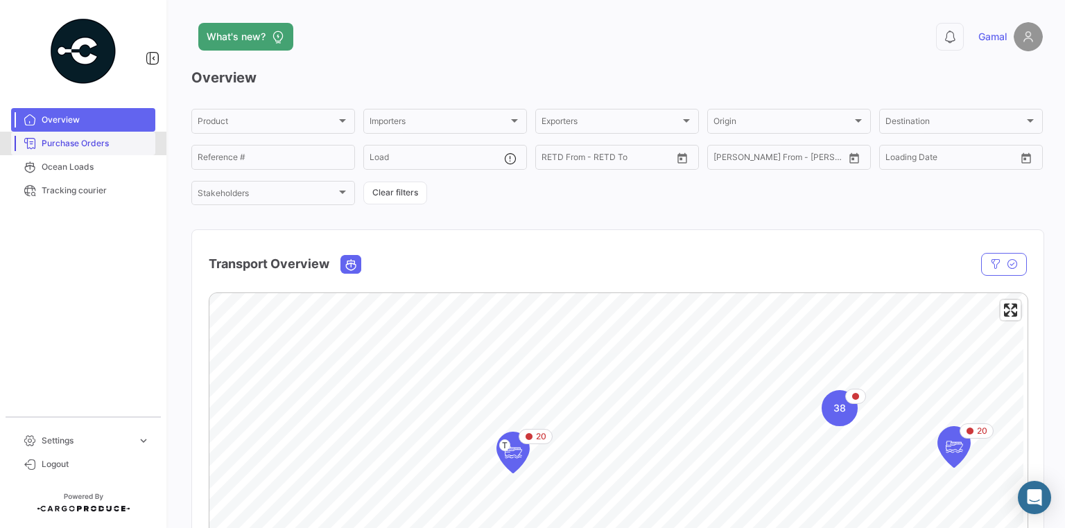
click at [63, 147] on span "Purchase Orders" at bounding box center [96, 143] width 108 height 12
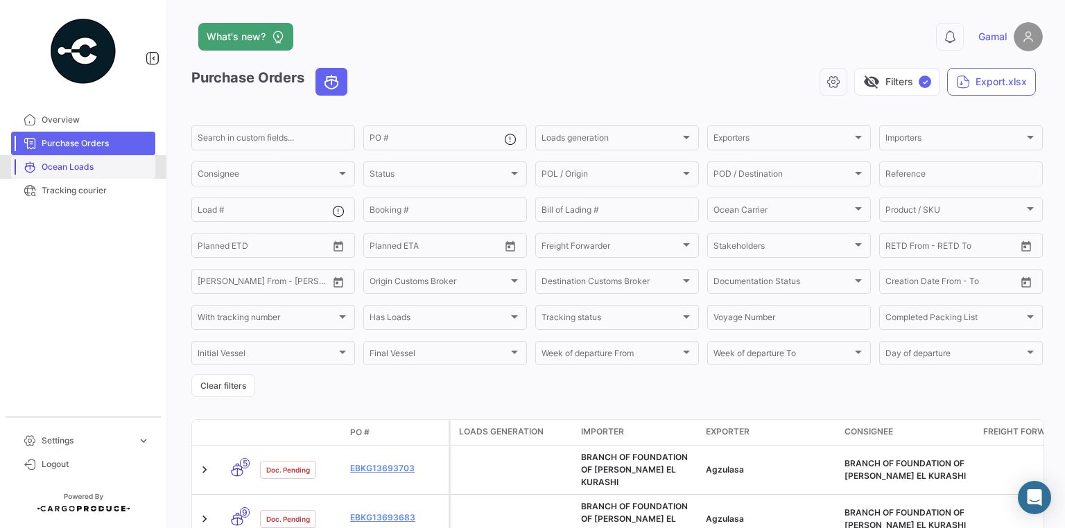
click at [73, 168] on span "Ocean Loads" at bounding box center [96, 167] width 108 height 12
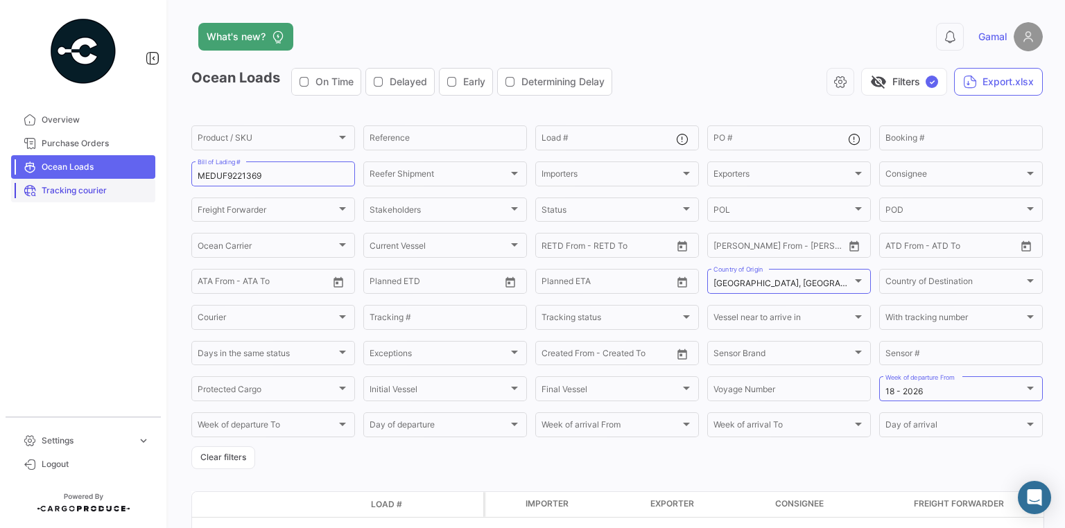
click at [95, 197] on link "Tracking courier" at bounding box center [83, 191] width 144 height 24
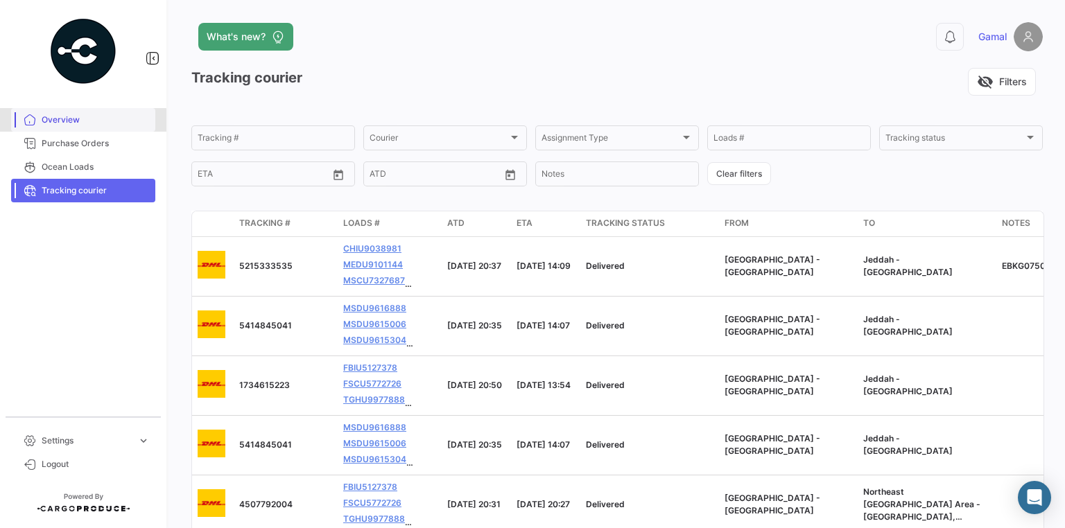
click at [61, 121] on span "Overview" at bounding box center [96, 120] width 108 height 12
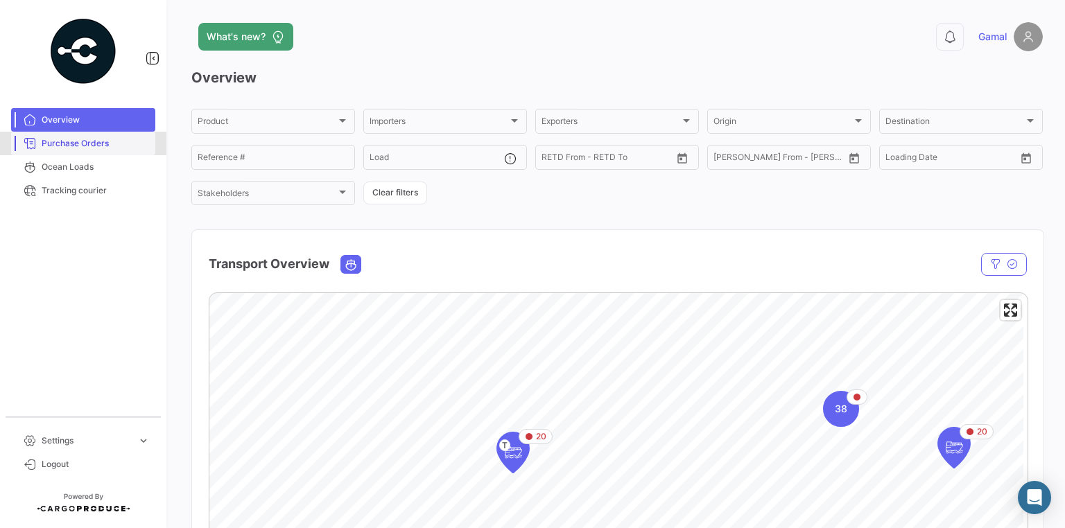
click at [55, 143] on span "Purchase Orders" at bounding box center [96, 143] width 108 height 12
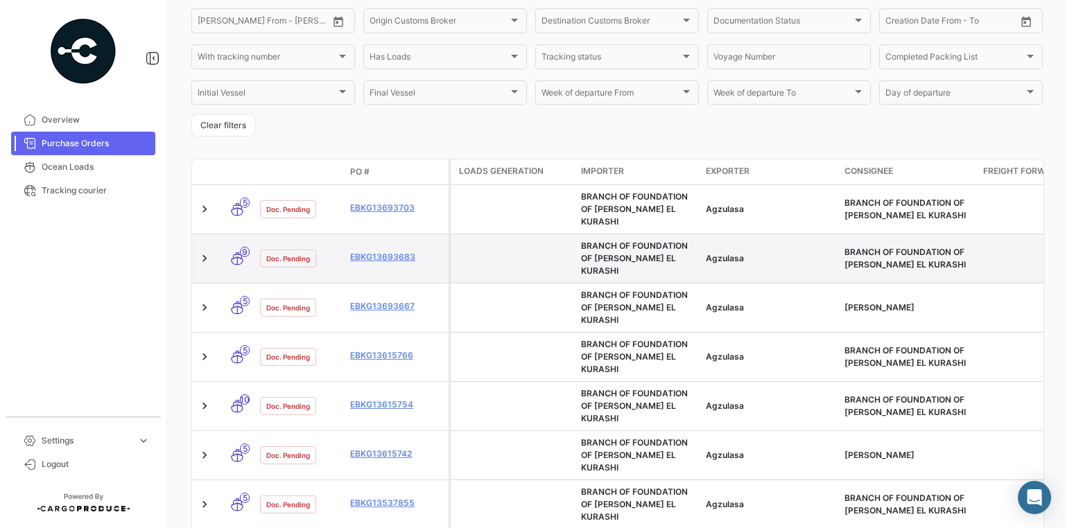
scroll to position [333, 0]
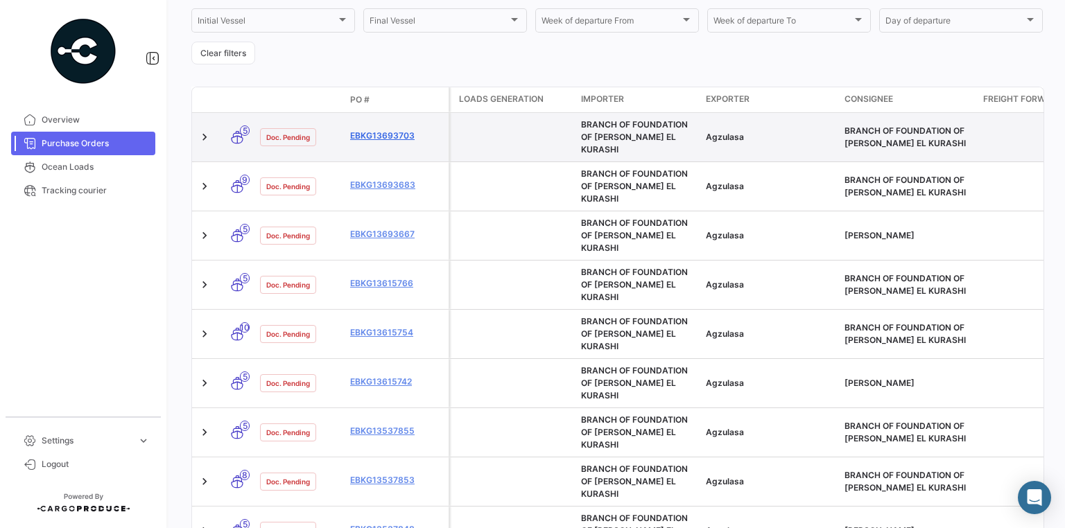
click at [402, 131] on link "EBKG13693703" at bounding box center [396, 136] width 93 height 12
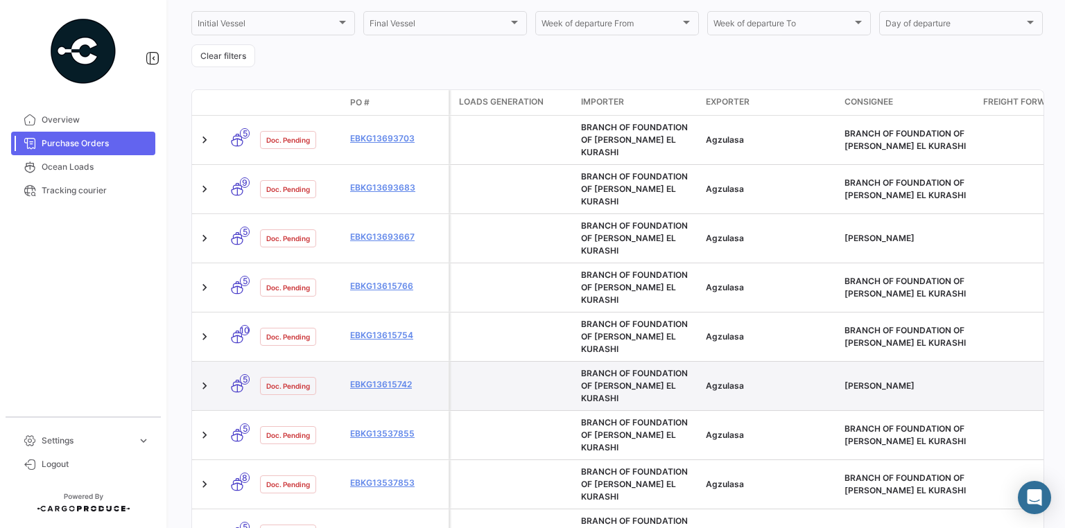
scroll to position [388, 0]
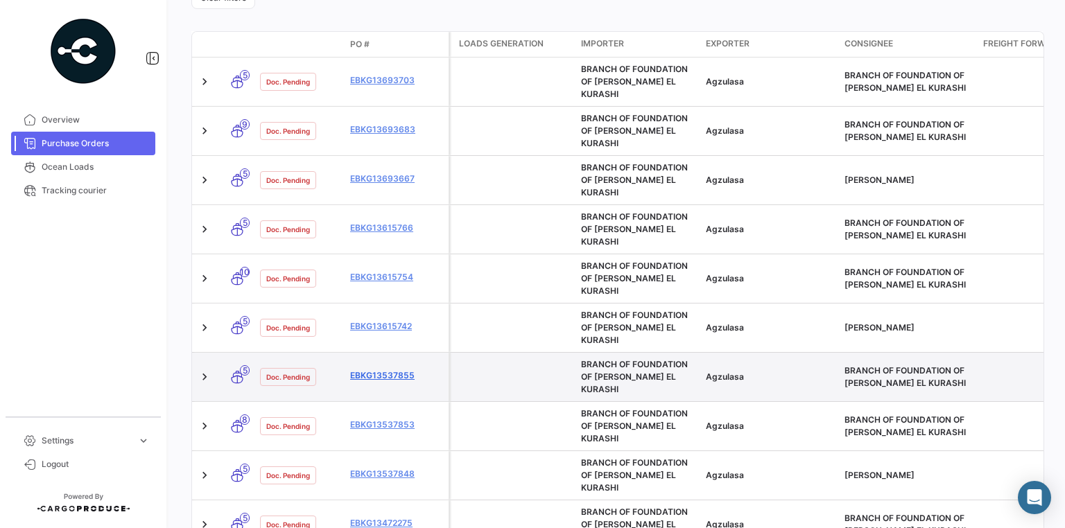
click at [383, 369] on link "EBKG13537855" at bounding box center [396, 375] width 93 height 12
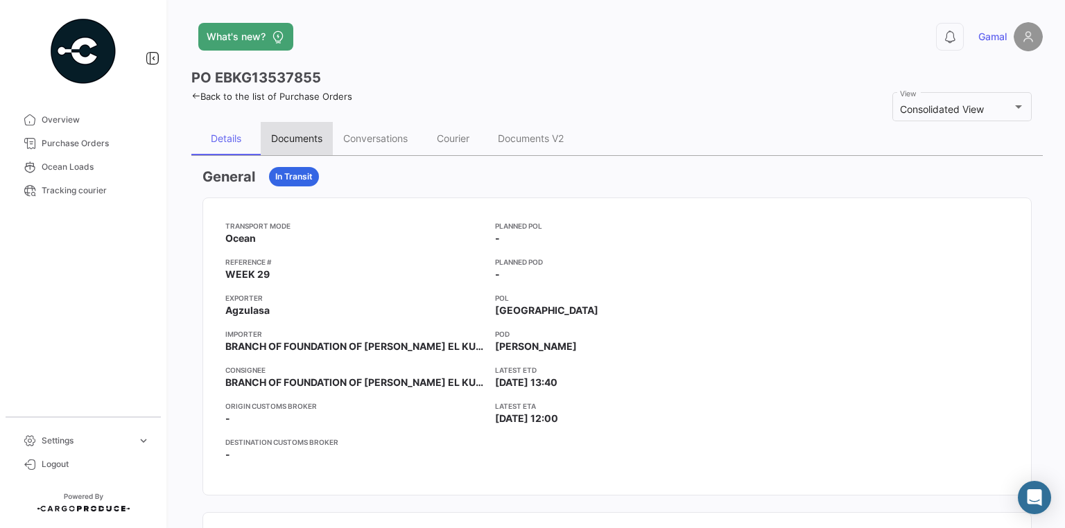
click at [310, 136] on div "Documents" at bounding box center [296, 138] width 51 height 12
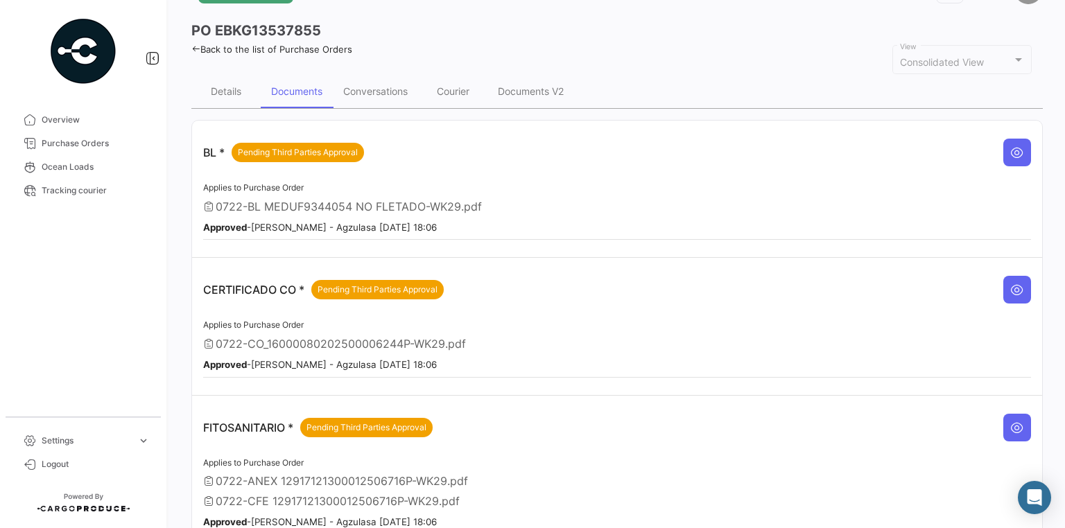
scroll to position [166, 0]
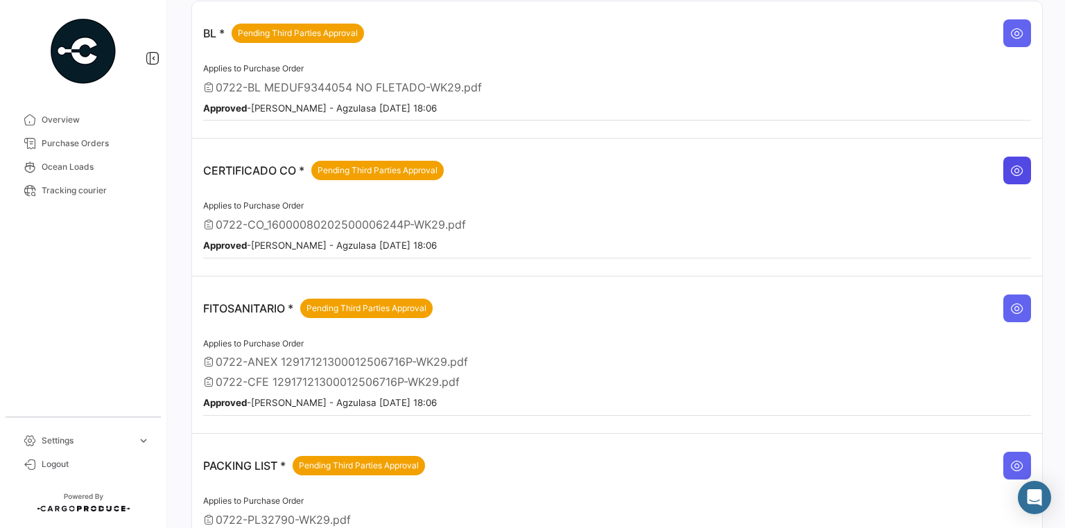
click at [1010, 166] on icon at bounding box center [1017, 171] width 14 height 14
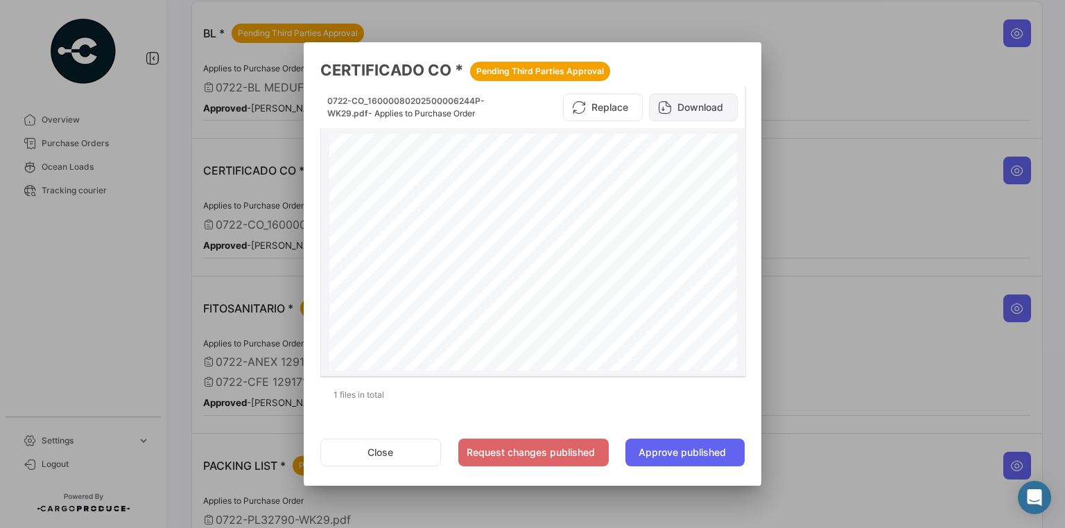
click at [699, 103] on button "Download" at bounding box center [693, 108] width 89 height 28
click at [886, 164] on div at bounding box center [532, 264] width 1065 height 528
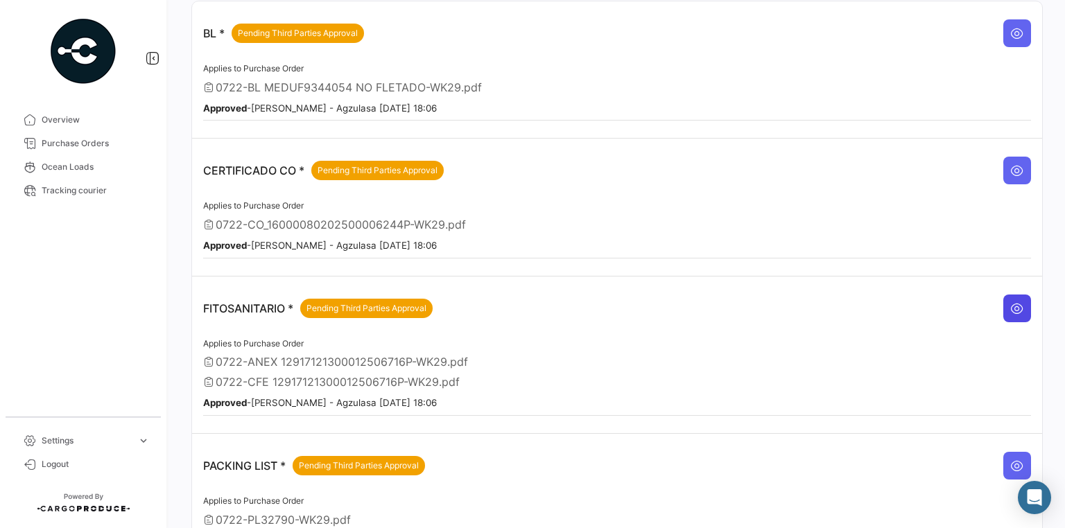
click at [1010, 305] on icon at bounding box center [1017, 308] width 14 height 14
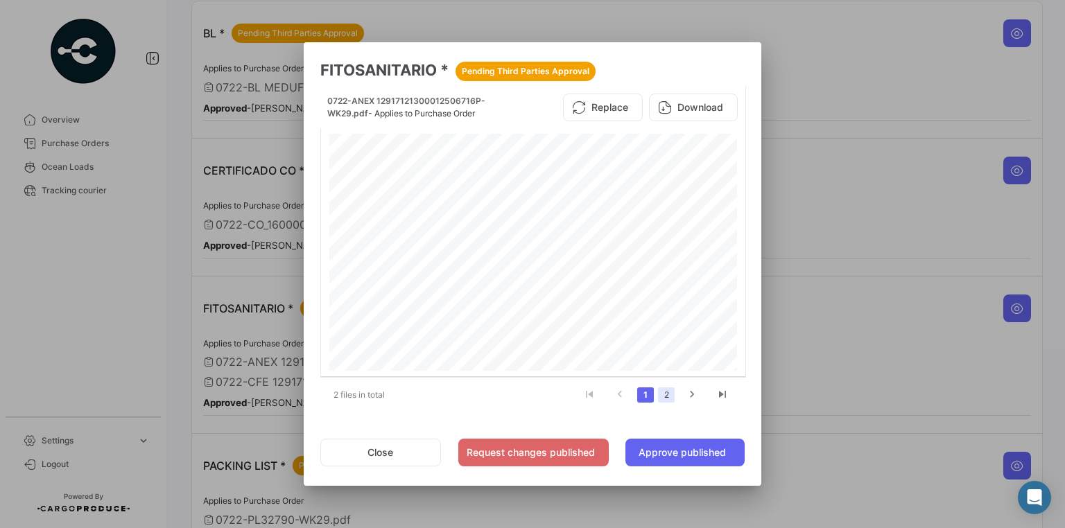
click at [668, 396] on link "2" at bounding box center [666, 394] width 17 height 15
click at [711, 105] on button "Download" at bounding box center [693, 108] width 89 height 28
click at [922, 86] on div at bounding box center [532, 264] width 1065 height 528
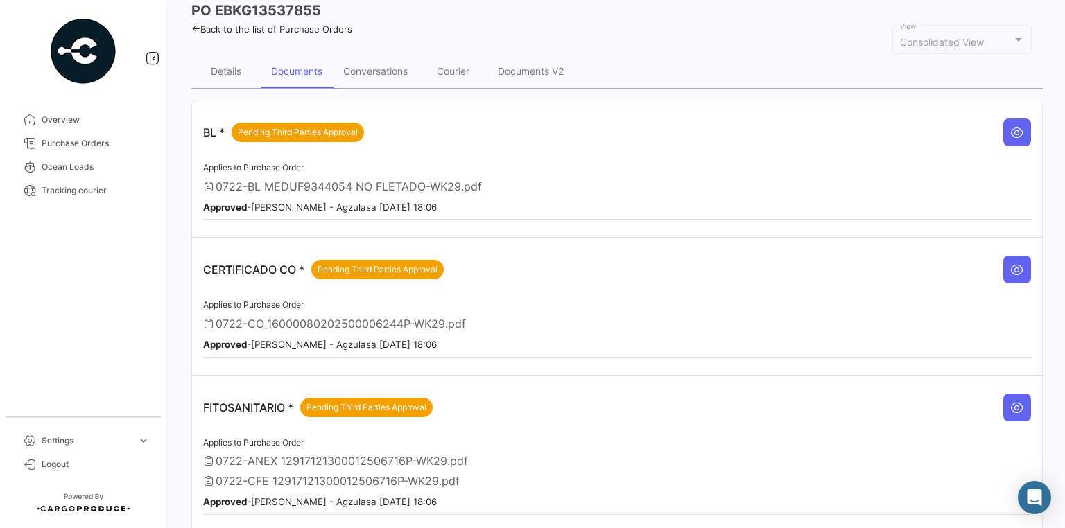
scroll to position [0, 0]
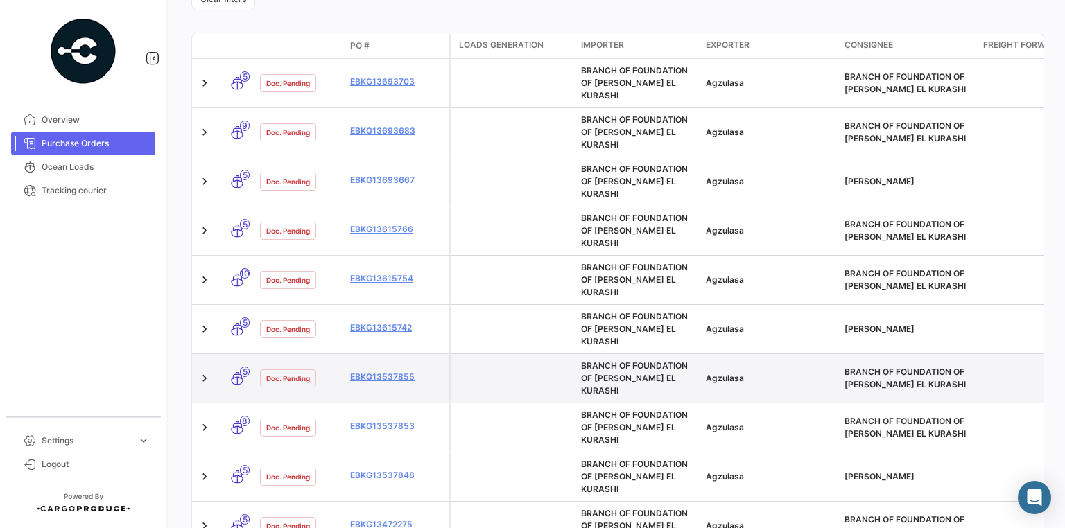
scroll to position [388, 0]
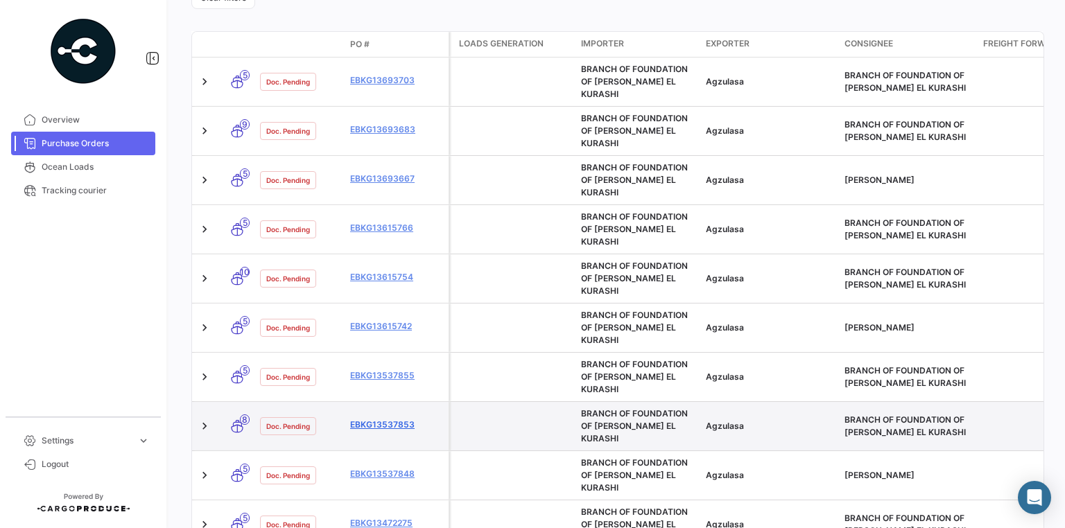
click at [389, 419] on link "EBKG13537853" at bounding box center [396, 425] width 93 height 12
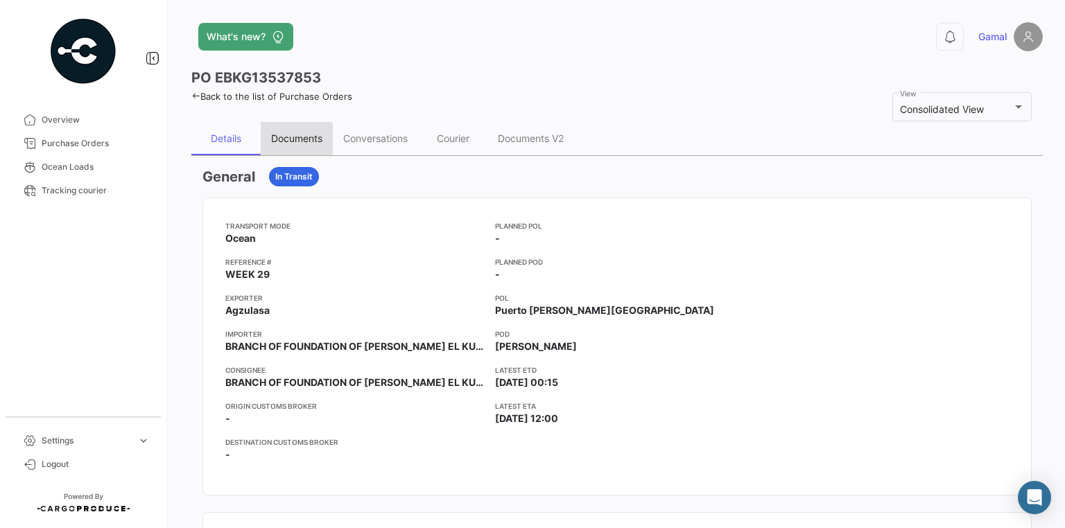
click at [294, 136] on div "Documents" at bounding box center [296, 138] width 51 height 12
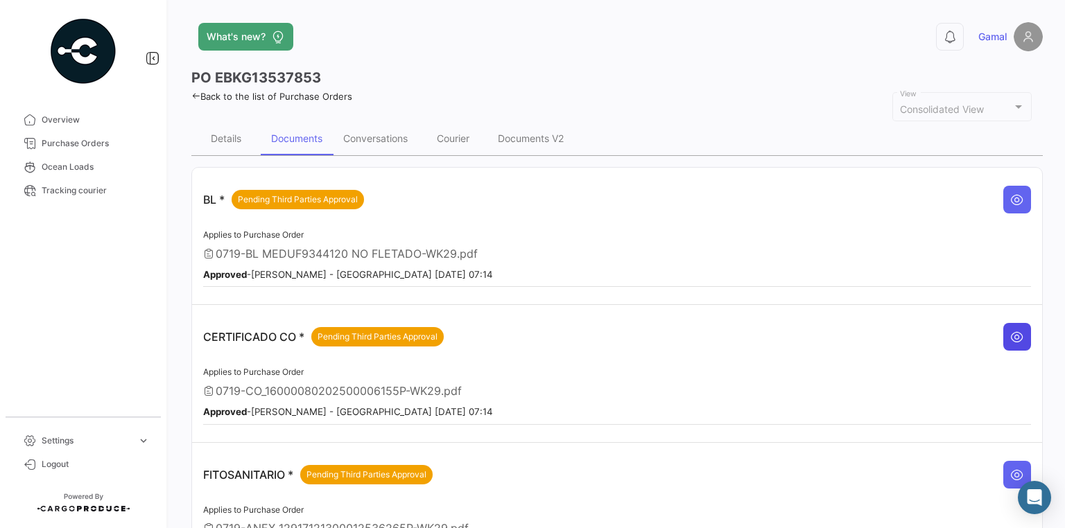
click at [1013, 332] on icon at bounding box center [1017, 337] width 14 height 14
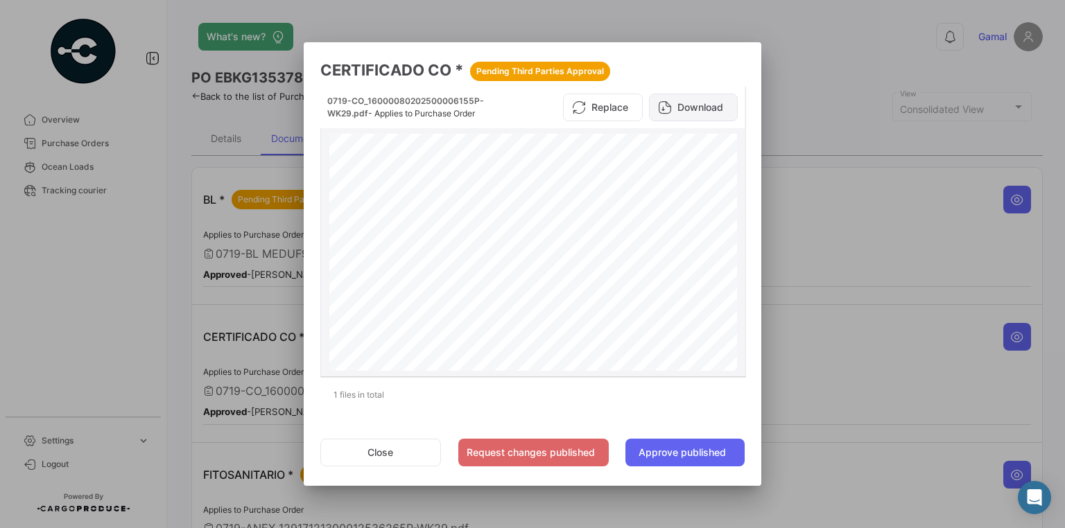
click at [710, 112] on button "Download" at bounding box center [693, 108] width 89 height 28
click at [861, 258] on div at bounding box center [532, 264] width 1065 height 528
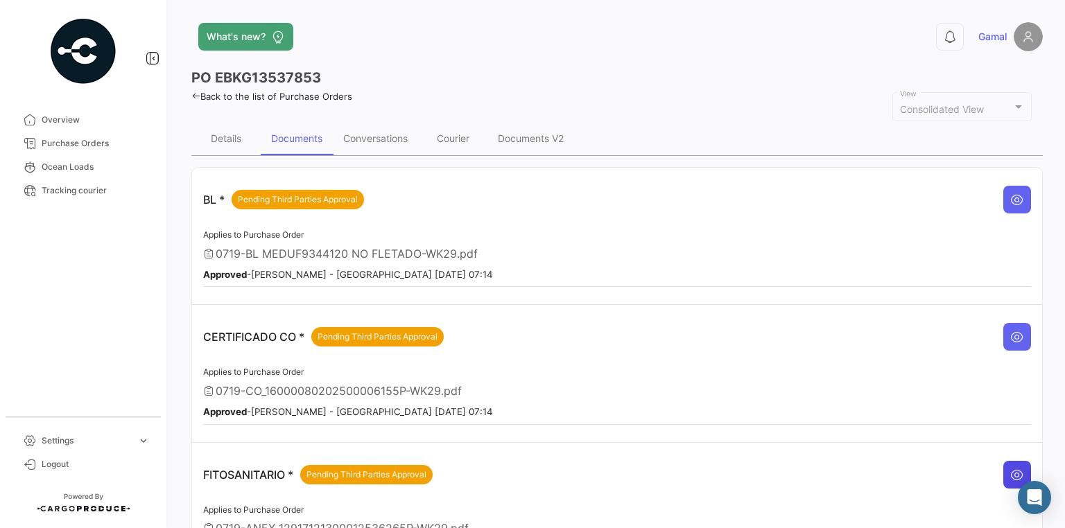
click at [1010, 468] on icon at bounding box center [1017, 475] width 14 height 14
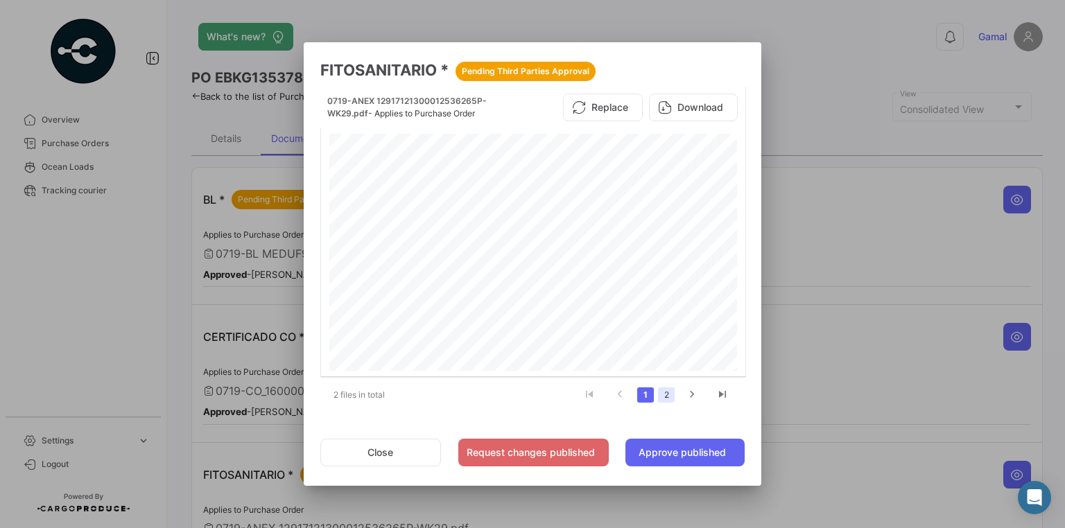
click at [662, 396] on link "2" at bounding box center [666, 394] width 17 height 15
click at [685, 103] on button "Download" at bounding box center [693, 108] width 89 height 28
click at [832, 105] on div at bounding box center [532, 264] width 1065 height 528
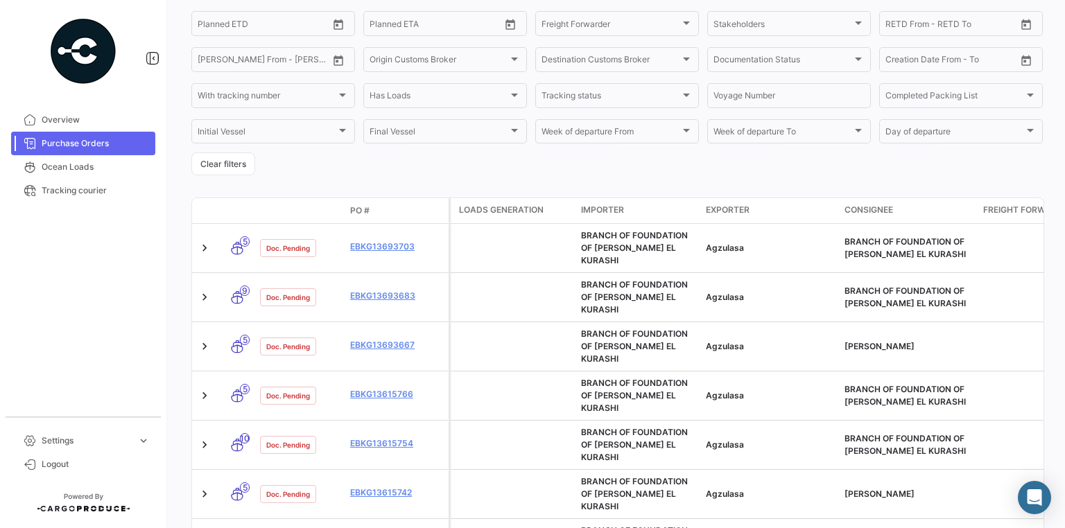
scroll to position [444, 0]
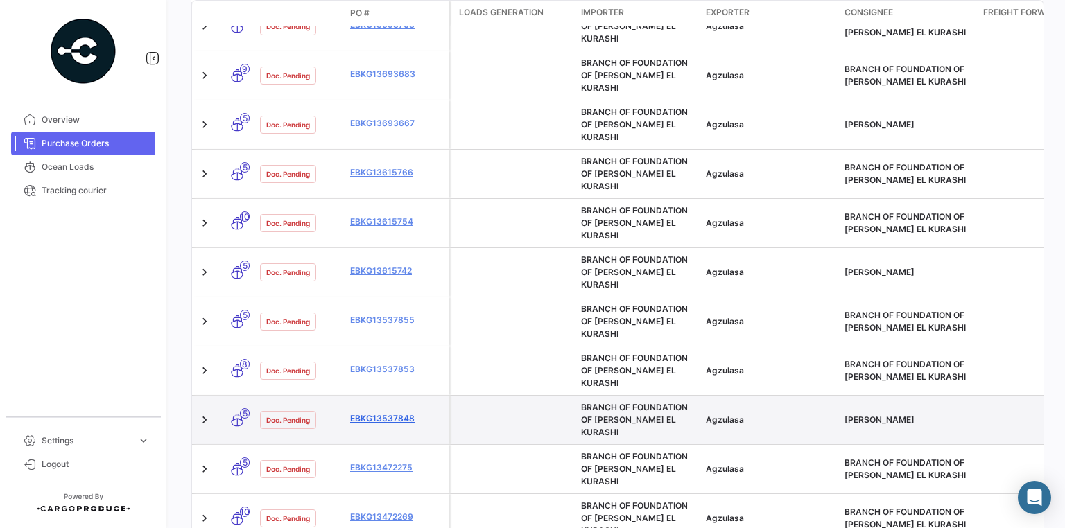
click at [405, 412] on link "EBKG13537848" at bounding box center [396, 418] width 93 height 12
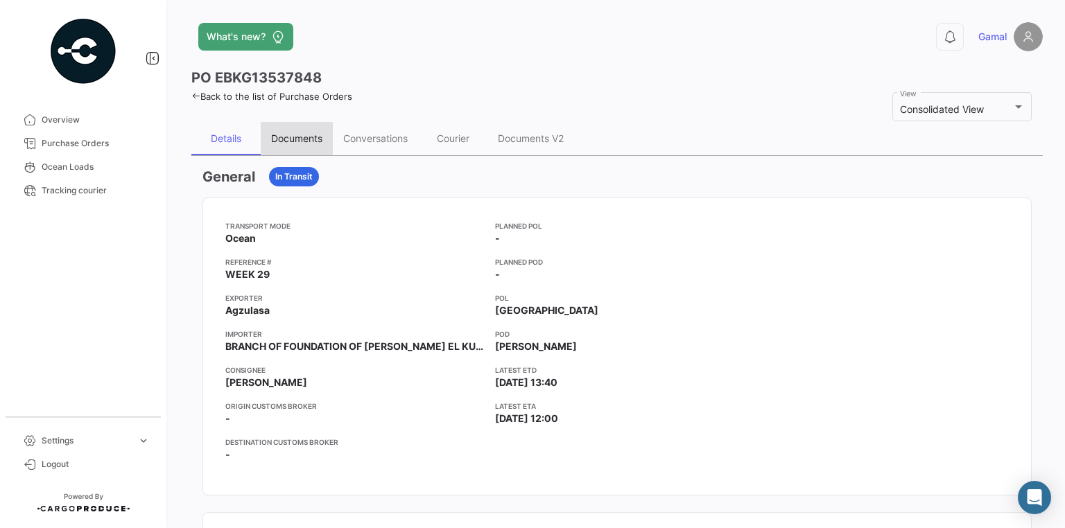
click at [299, 134] on div "Documents" at bounding box center [296, 138] width 51 height 12
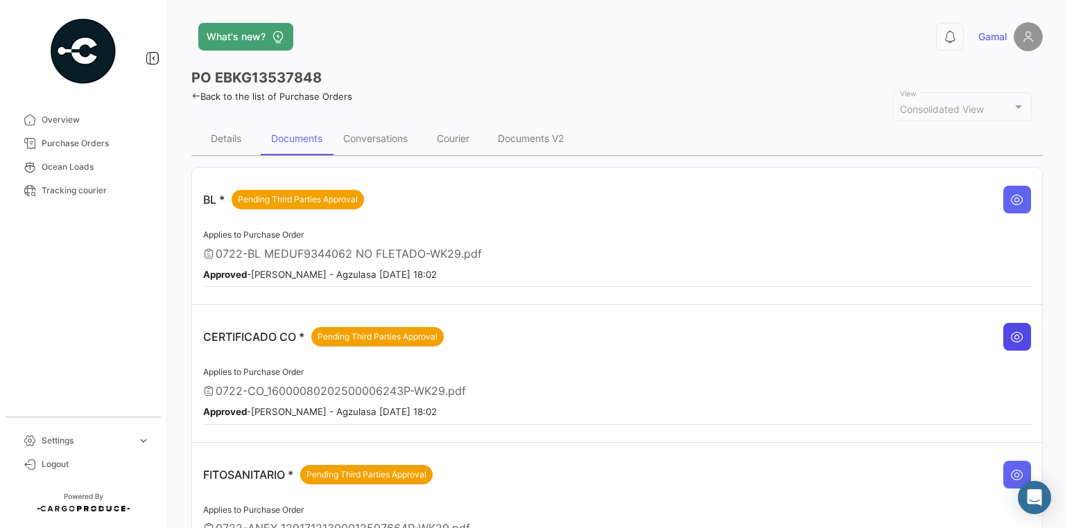
click at [1017, 331] on icon at bounding box center [1017, 337] width 14 height 14
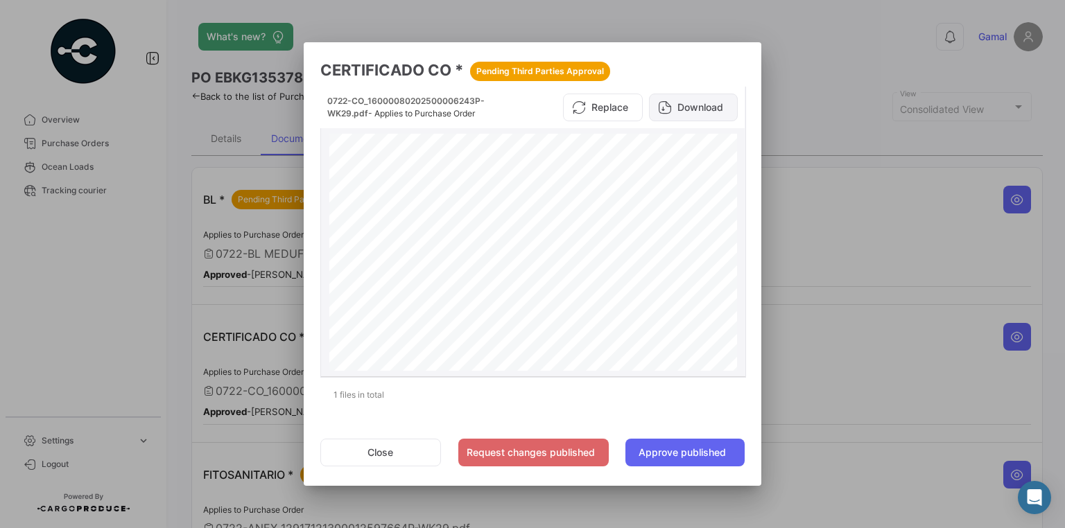
click at [705, 111] on button "Download" at bounding box center [693, 108] width 89 height 28
click at [943, 225] on div at bounding box center [532, 264] width 1065 height 528
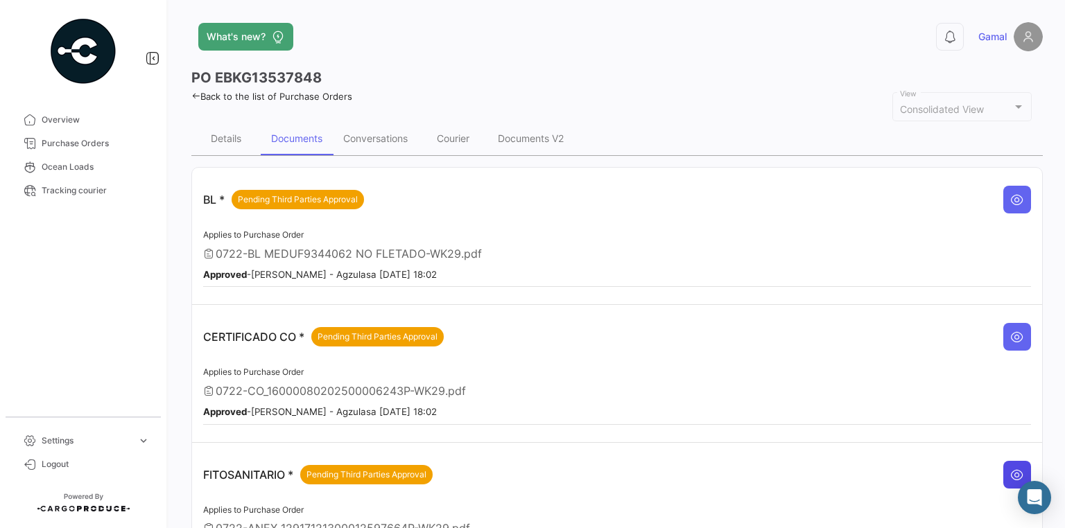
click at [1010, 469] on icon at bounding box center [1017, 475] width 14 height 14
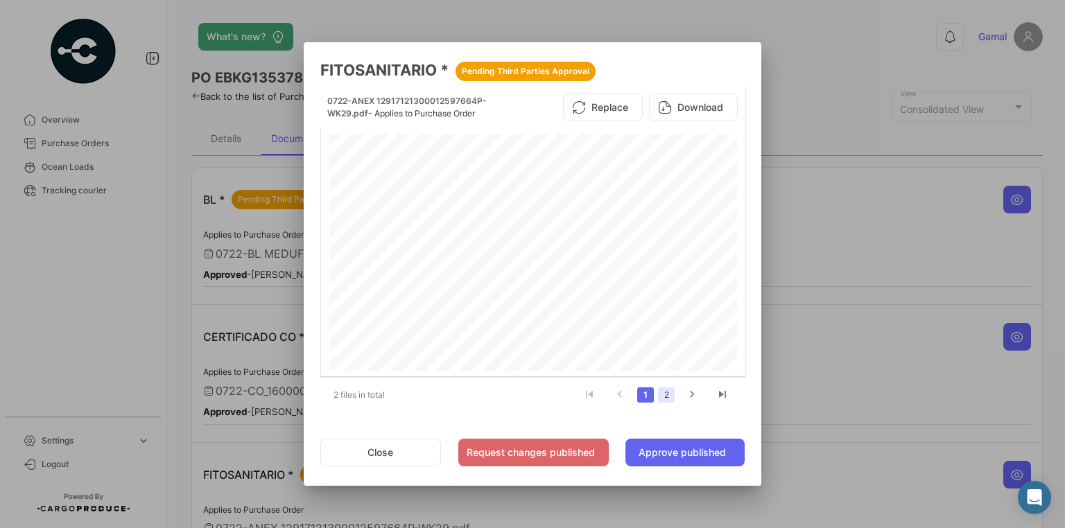
click at [667, 395] on link "2" at bounding box center [666, 394] width 17 height 15
click at [706, 105] on button "Download" at bounding box center [693, 108] width 89 height 28
click at [840, 51] on div at bounding box center [532, 264] width 1065 height 528
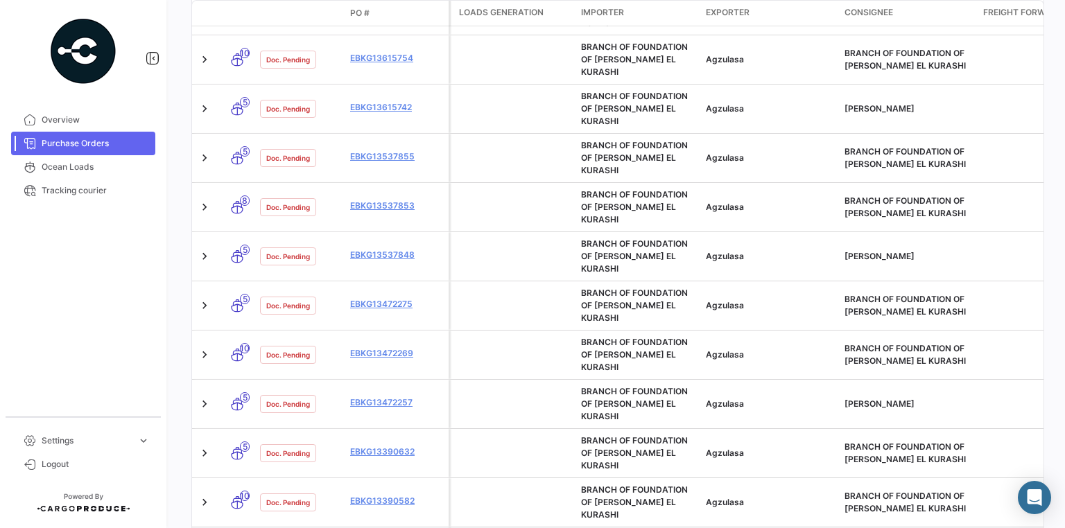
scroll to position [610, 0]
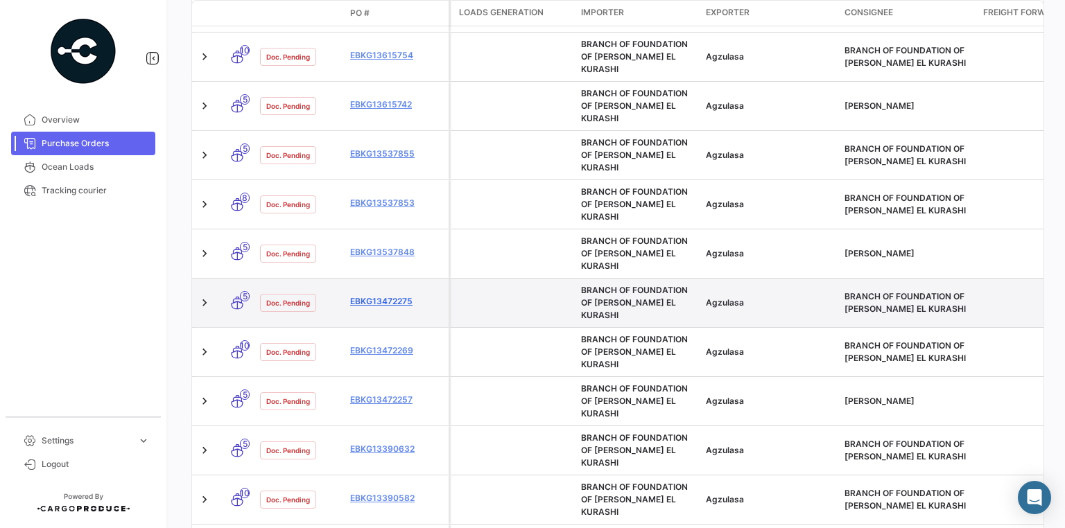
click at [399, 295] on link "EBKG13472275" at bounding box center [396, 301] width 93 height 12
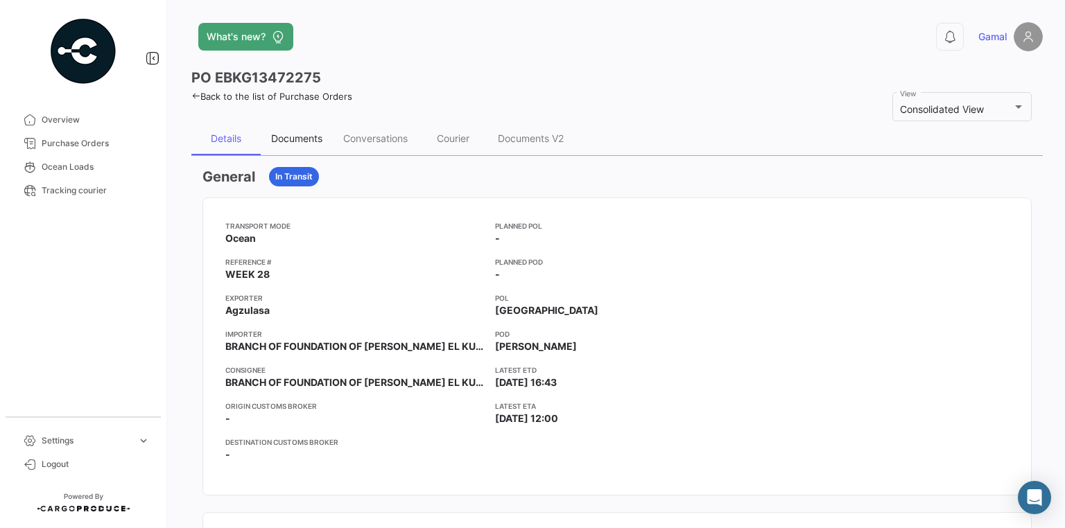
click at [309, 135] on div "Documents" at bounding box center [296, 138] width 51 height 12
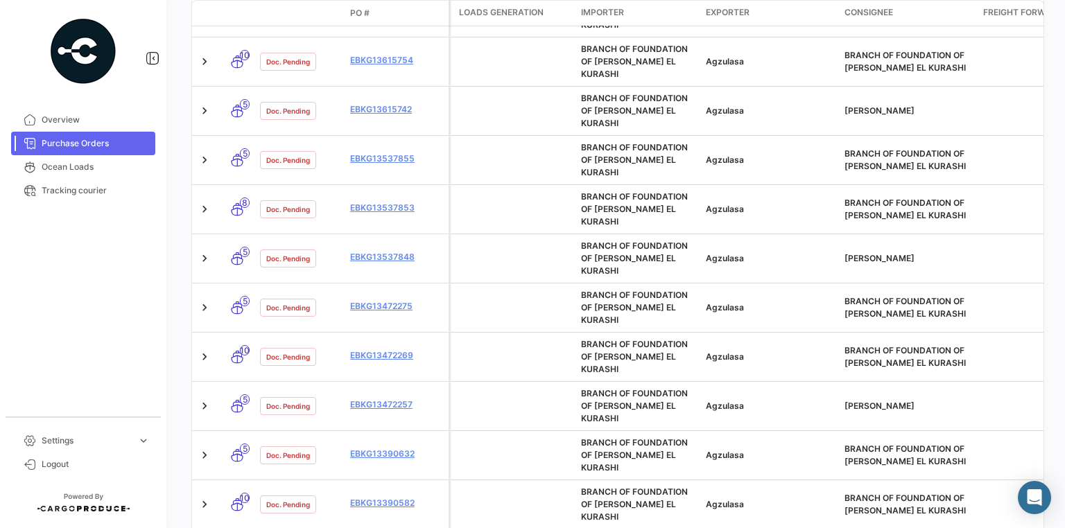
scroll to position [610, 0]
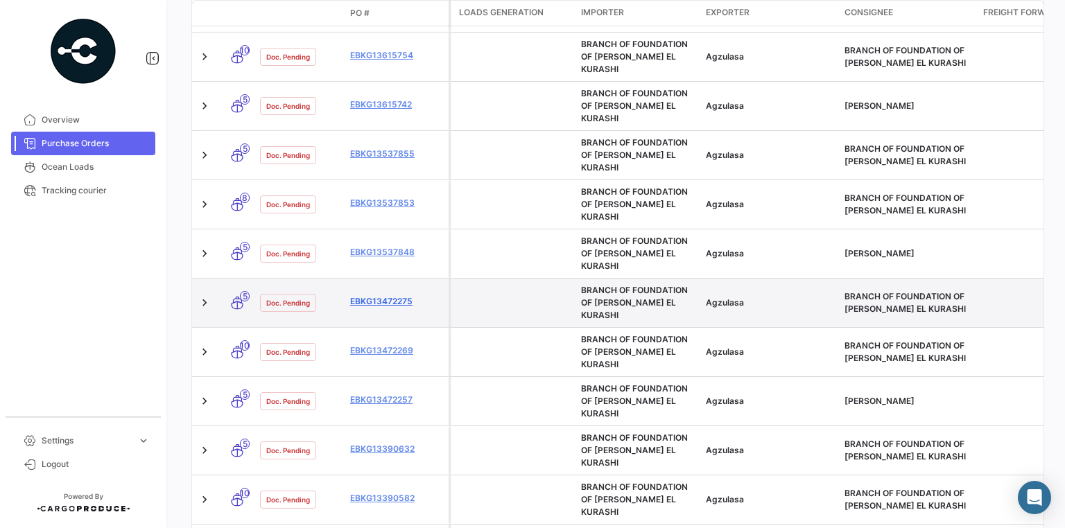
click at [390, 295] on link "EBKG13472275" at bounding box center [396, 301] width 93 height 12
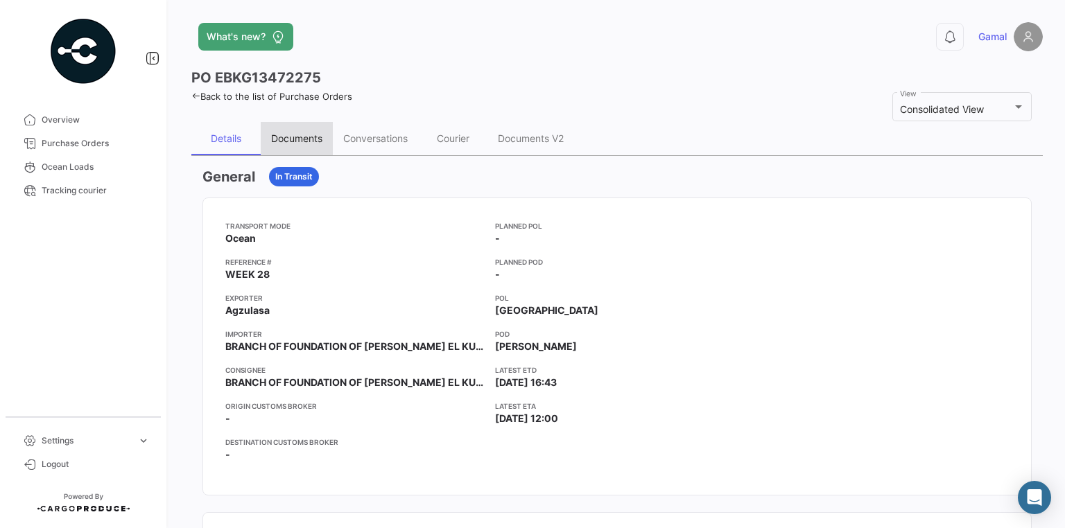
click at [308, 140] on div "Documents" at bounding box center [296, 138] width 51 height 12
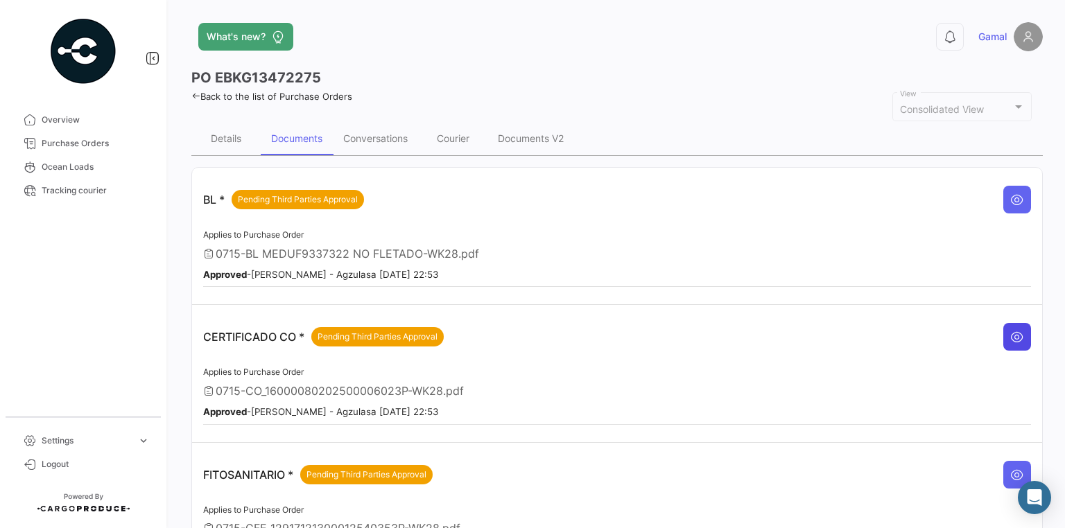
click at [1012, 335] on icon at bounding box center [1017, 337] width 14 height 14
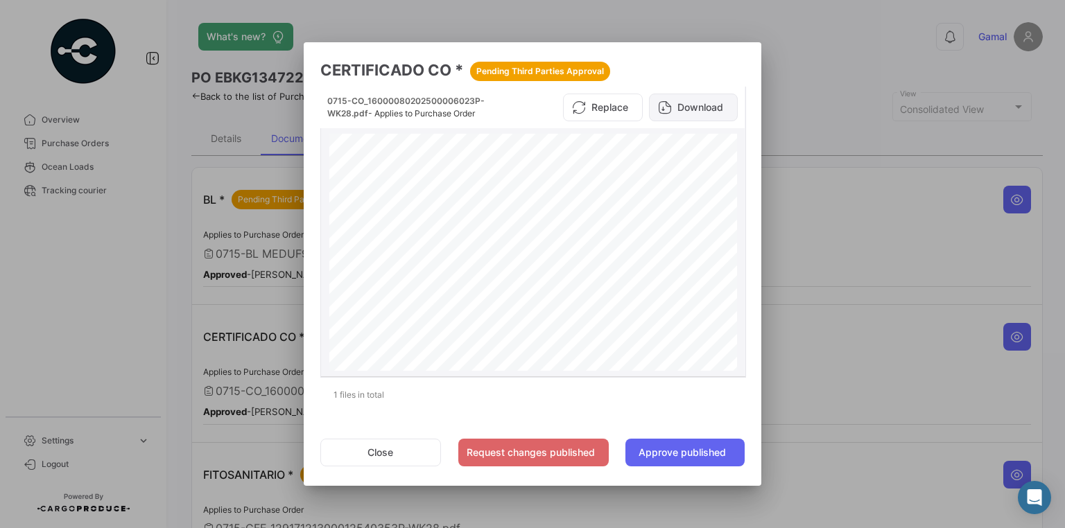
click at [721, 111] on button "Download" at bounding box center [693, 108] width 89 height 28
click at [930, 365] on div at bounding box center [532, 264] width 1065 height 528
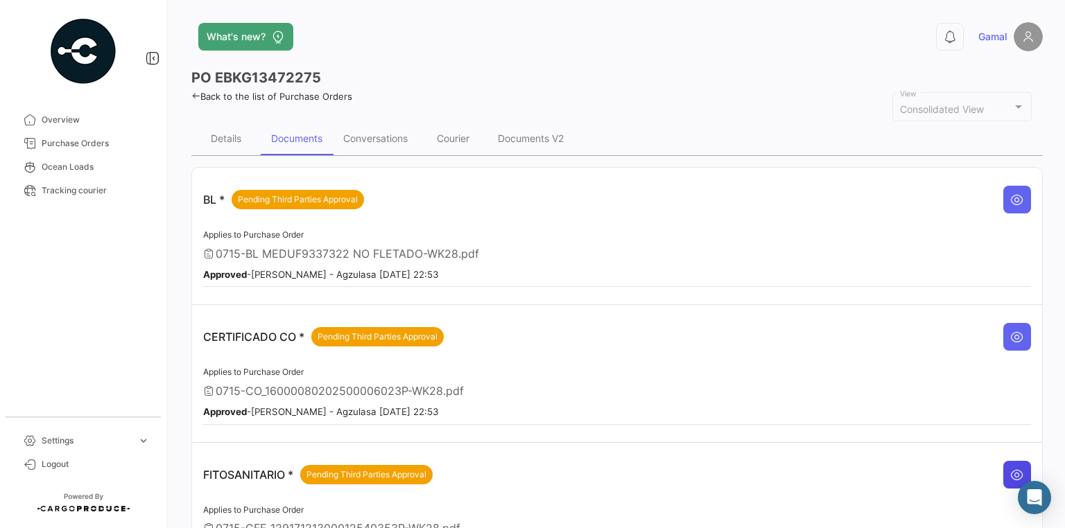
click at [1010, 468] on icon at bounding box center [1017, 475] width 14 height 14
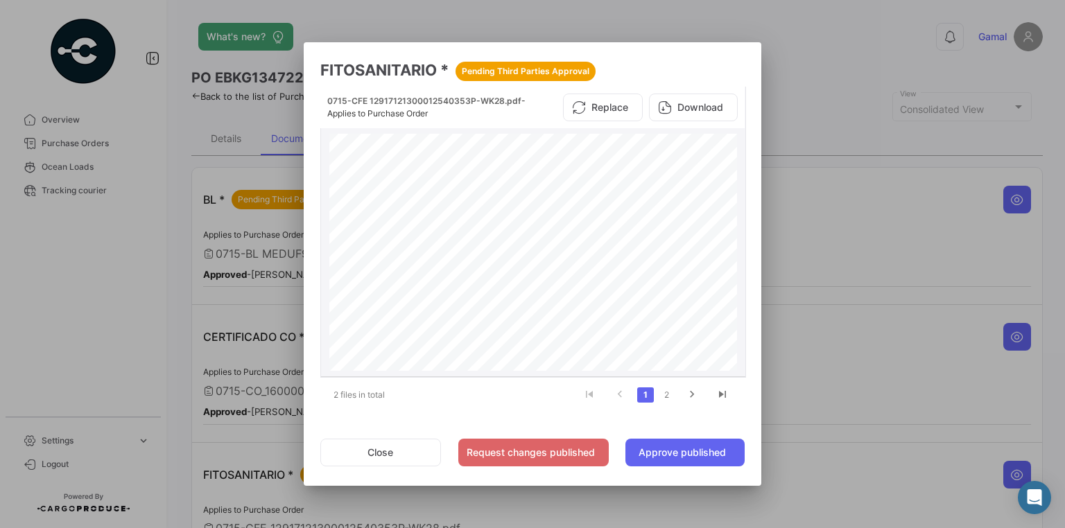
scroll to position [222, 0]
click at [699, 104] on button "Download" at bounding box center [693, 108] width 89 height 28
click at [1029, 72] on div at bounding box center [532, 264] width 1065 height 528
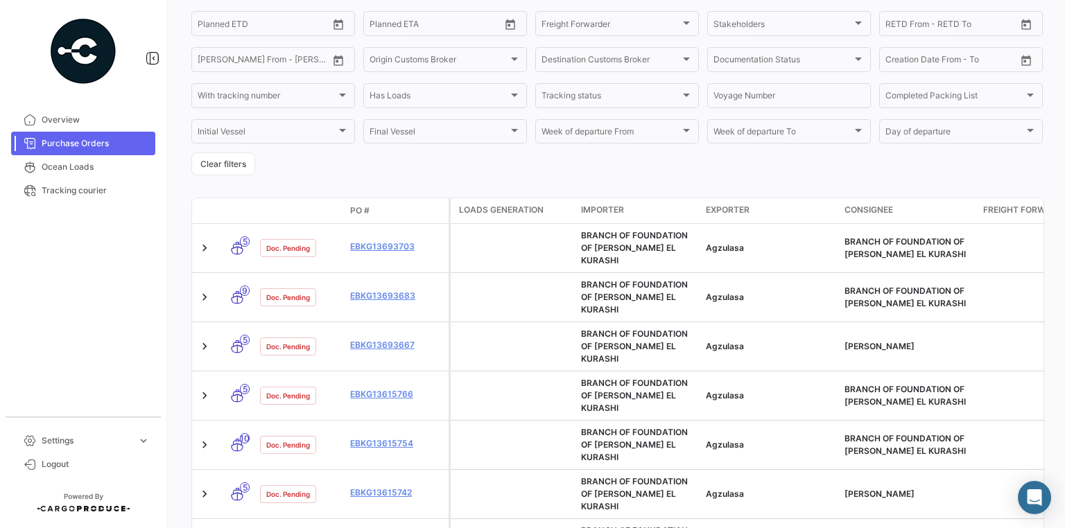
scroll to position [444, 0]
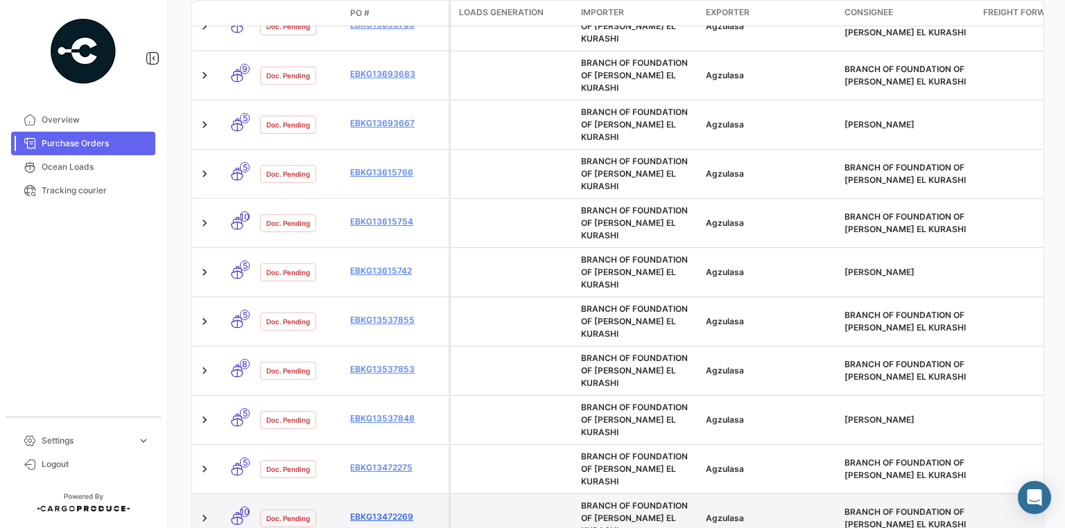
click at [381, 511] on link "EBKG13472269" at bounding box center [396, 517] width 93 height 12
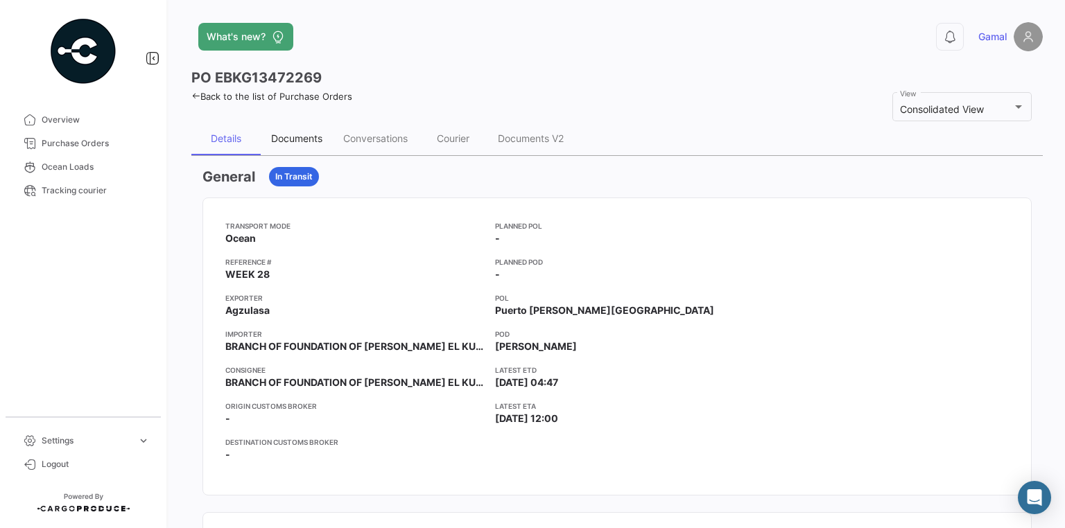
click at [310, 139] on div "Documents" at bounding box center [296, 138] width 51 height 12
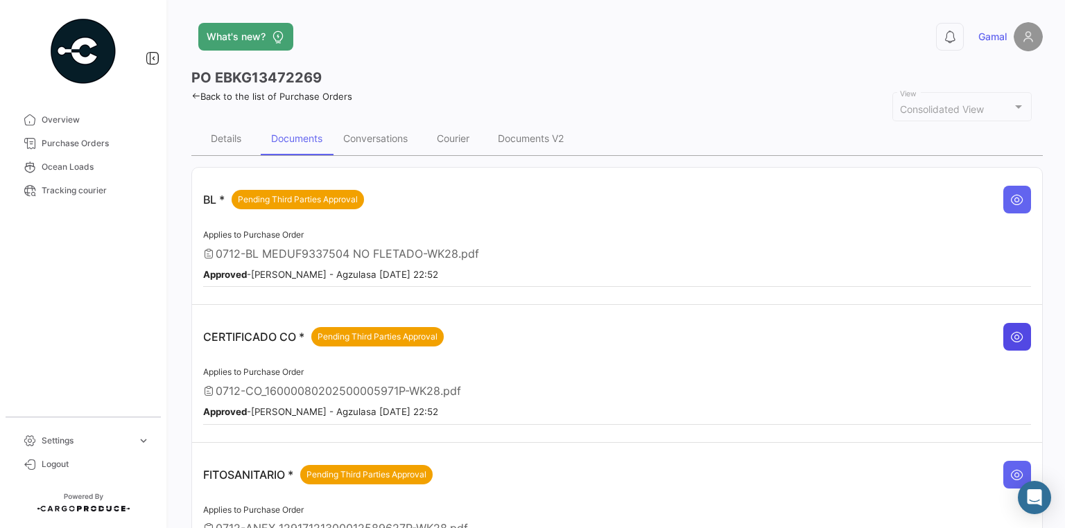
click at [1010, 333] on icon at bounding box center [1017, 337] width 14 height 14
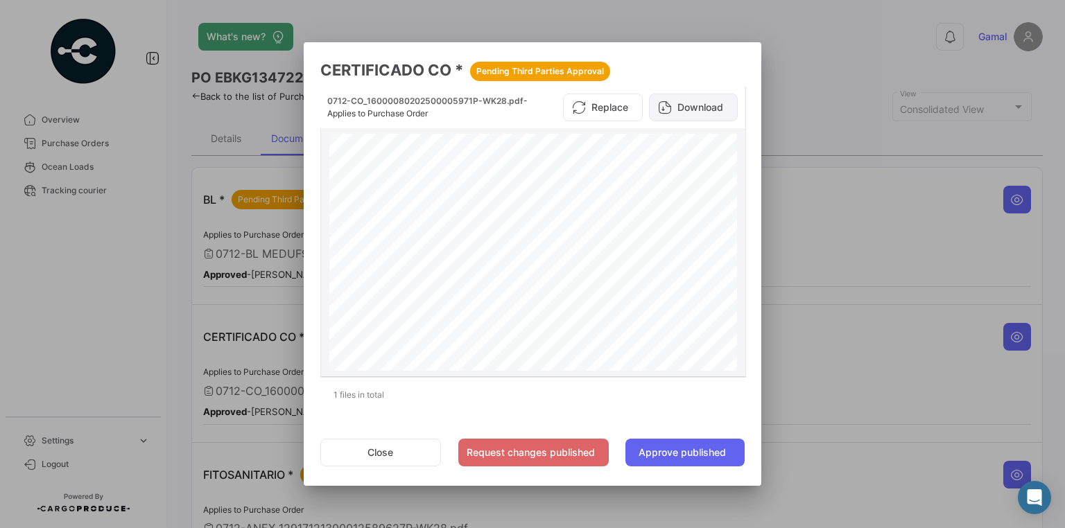
click at [715, 106] on button "Download" at bounding box center [693, 108] width 89 height 28
click at [920, 229] on div at bounding box center [532, 264] width 1065 height 528
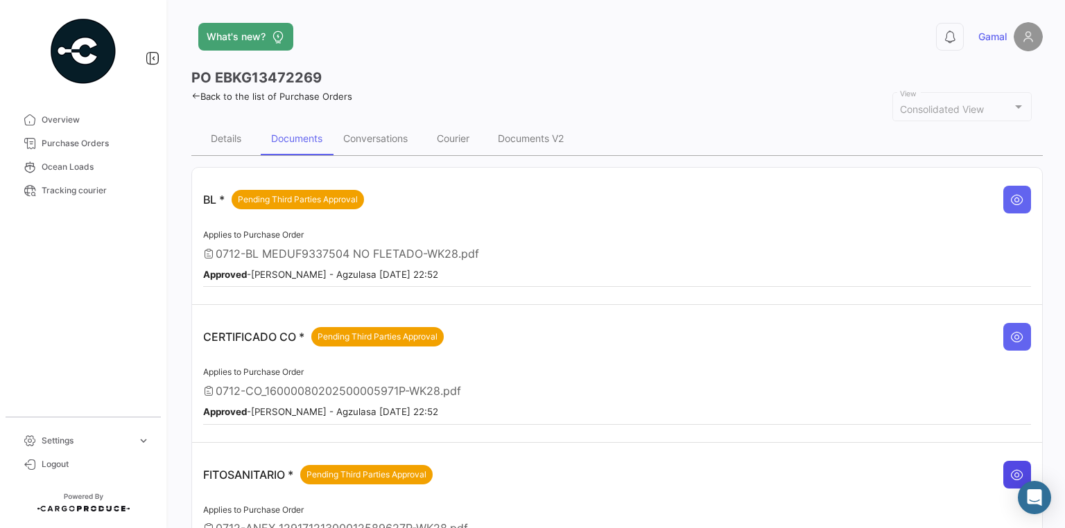
click at [1017, 468] on icon at bounding box center [1017, 475] width 14 height 14
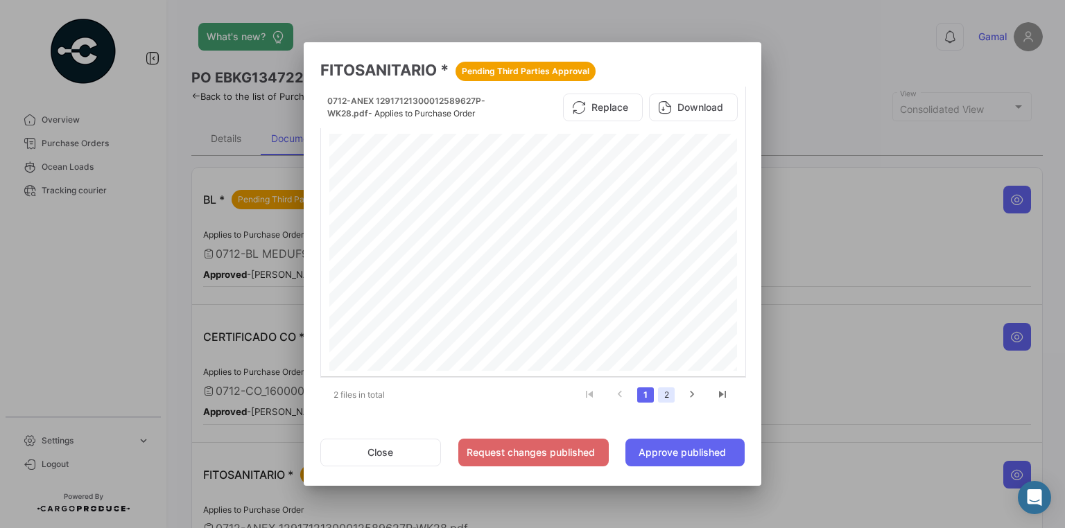
click at [663, 397] on link "2" at bounding box center [666, 394] width 17 height 15
click at [685, 107] on button "Download" at bounding box center [693, 108] width 89 height 28
click at [829, 82] on div at bounding box center [532, 264] width 1065 height 528
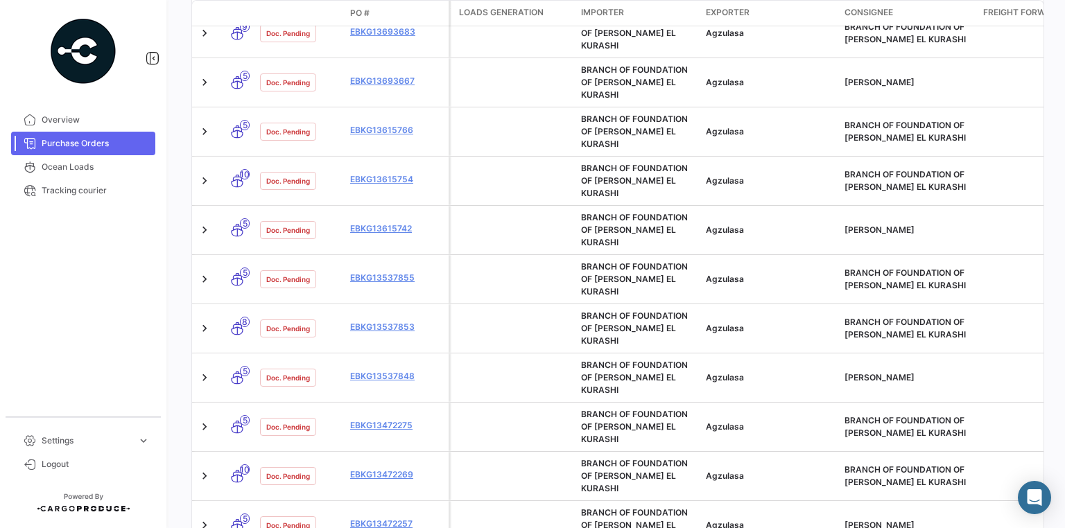
scroll to position [499, 0]
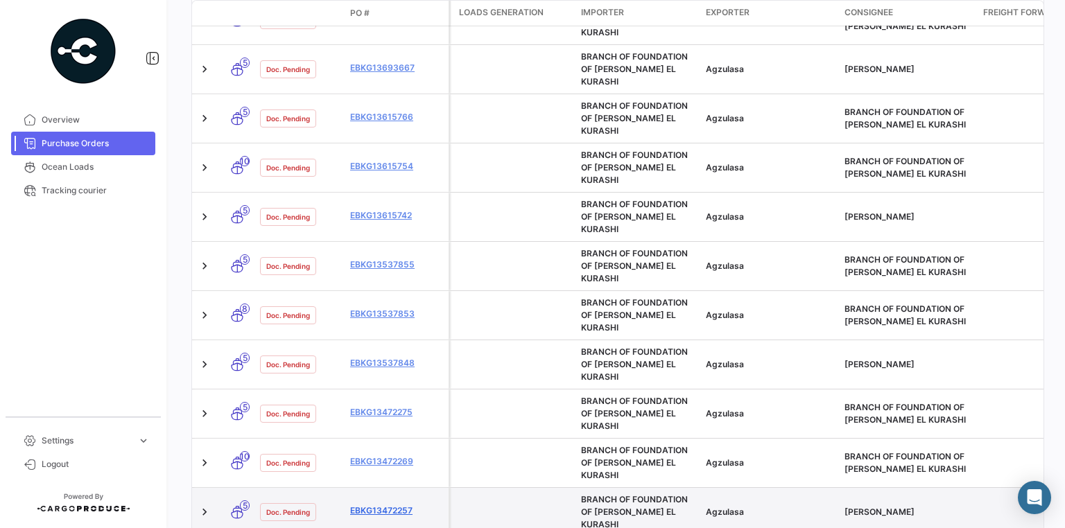
click at [391, 505] on link "EBKG13472257" at bounding box center [396, 511] width 93 height 12
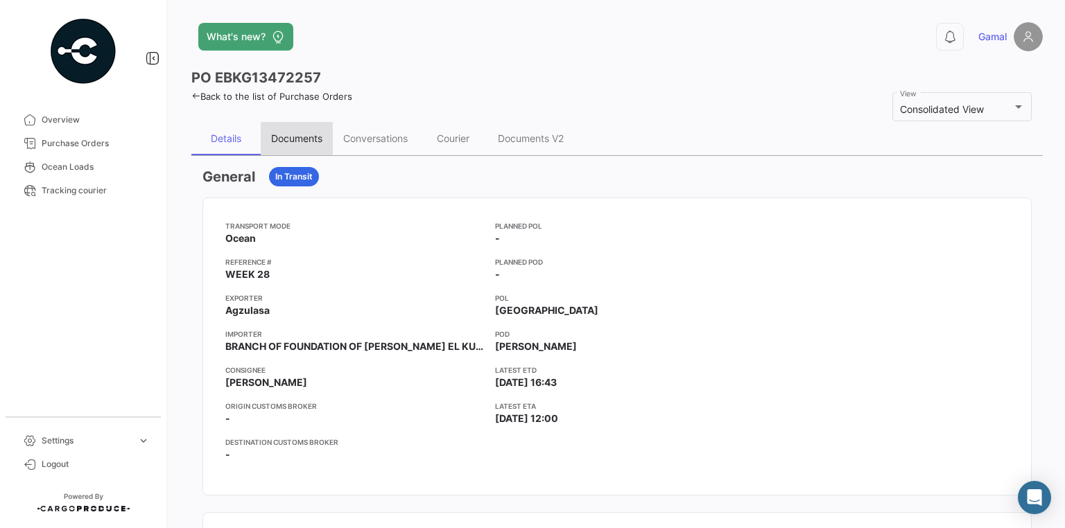
click at [302, 133] on div "Documents" at bounding box center [296, 138] width 51 height 12
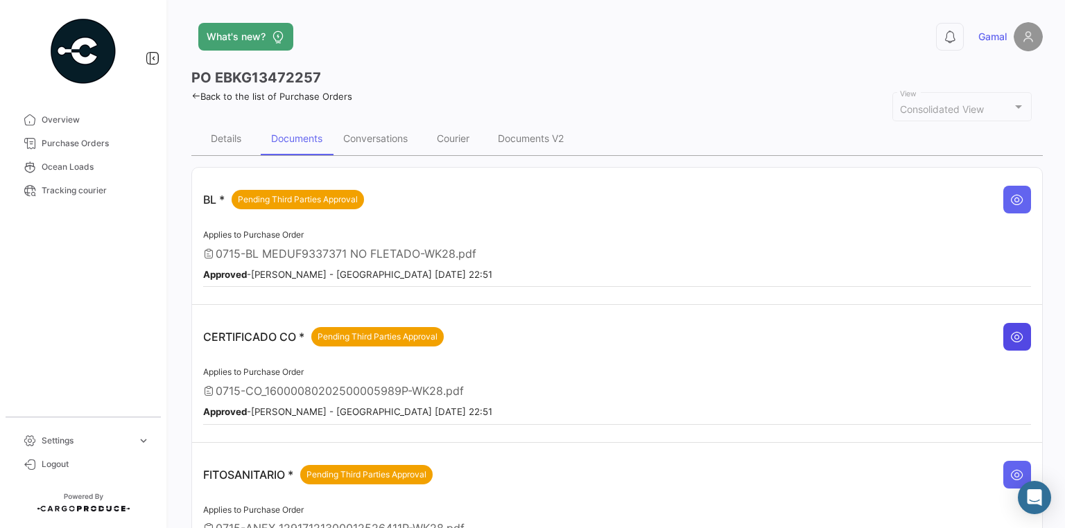
click at [1020, 333] on button at bounding box center [1017, 337] width 28 height 28
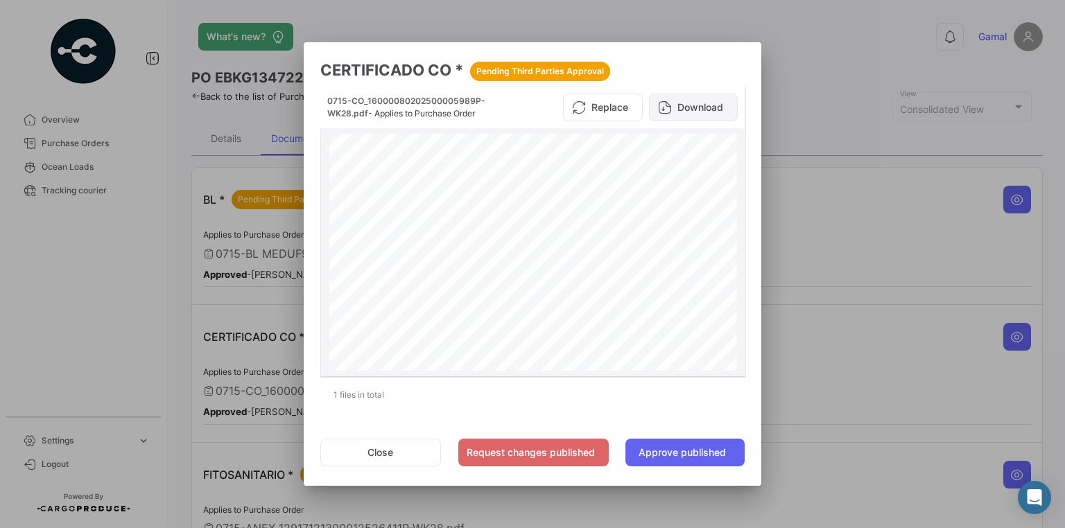
click at [721, 105] on button "Download" at bounding box center [693, 108] width 89 height 28
click at [981, 243] on div at bounding box center [532, 264] width 1065 height 528
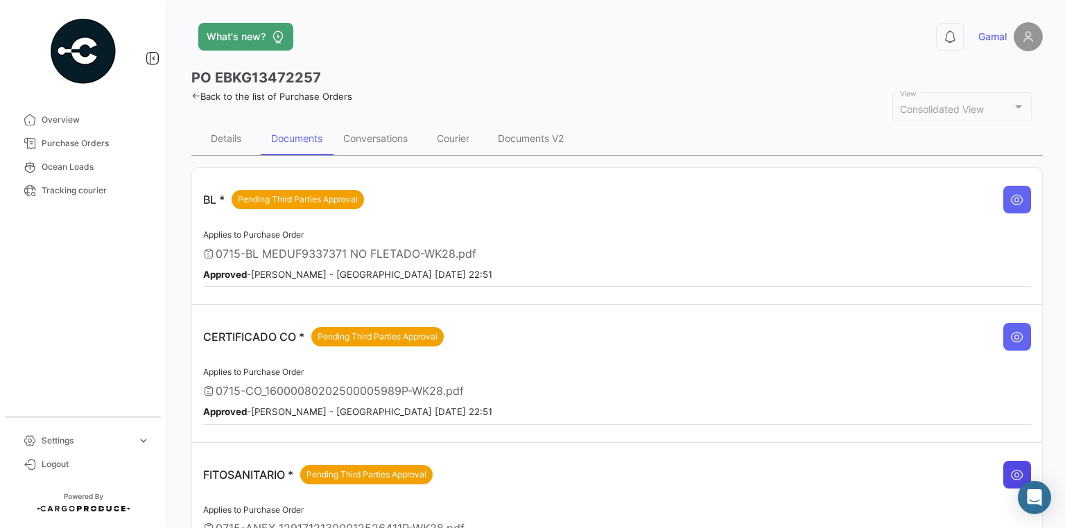
click at [1011, 473] on icon at bounding box center [1017, 475] width 14 height 14
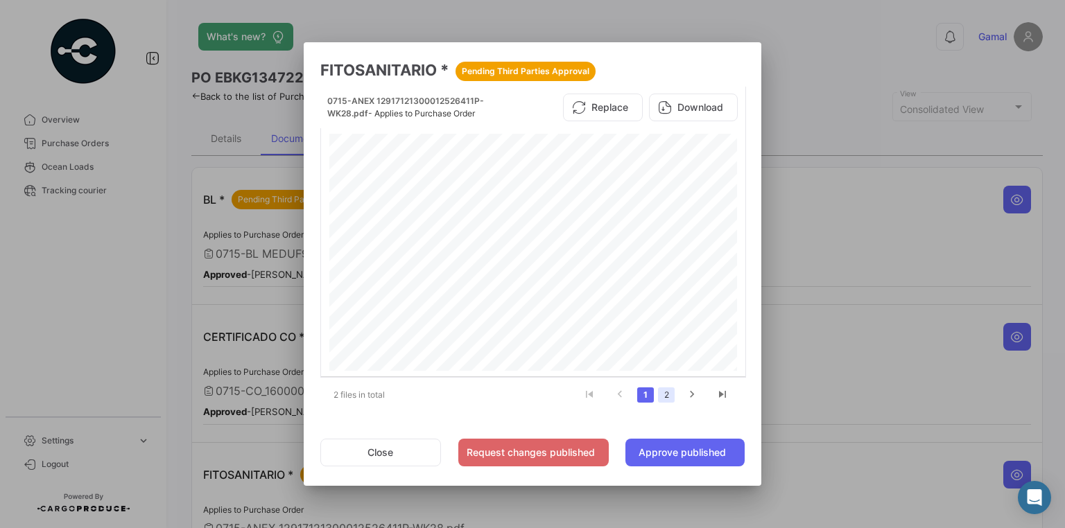
click at [667, 396] on link "2" at bounding box center [666, 394] width 17 height 15
click at [707, 101] on button "Download" at bounding box center [693, 108] width 89 height 28
click at [809, 89] on div at bounding box center [532, 264] width 1065 height 528
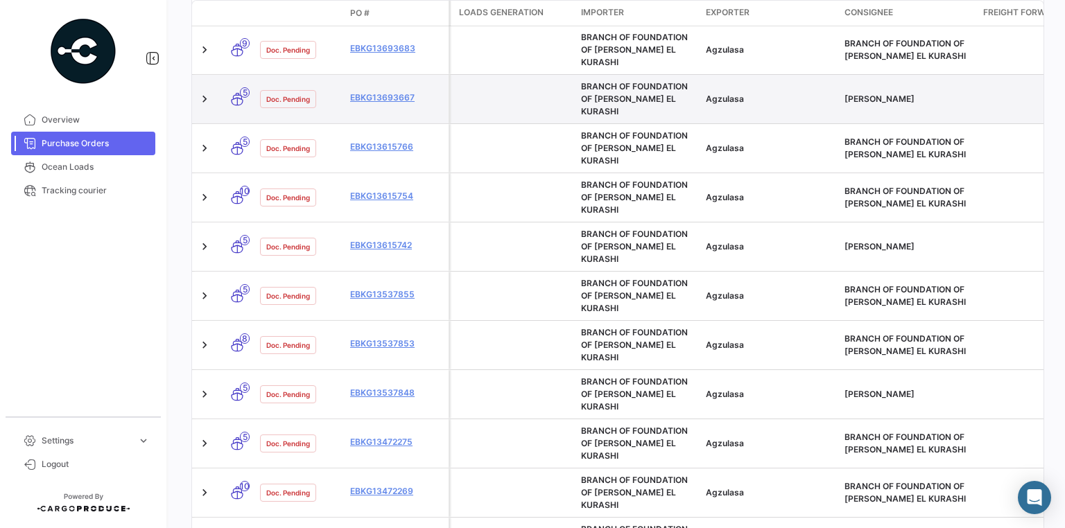
scroll to position [499, 0]
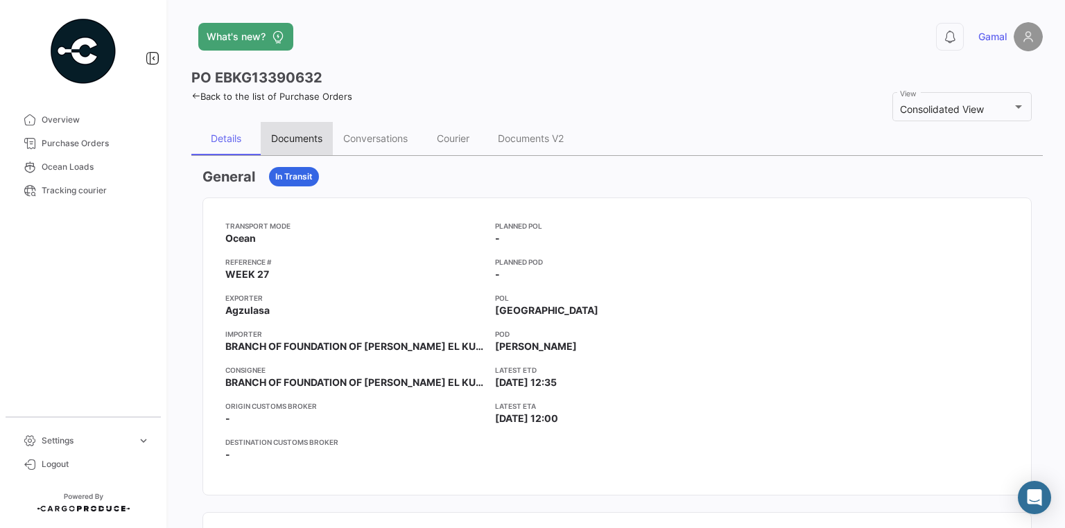
click at [312, 140] on div "Documents" at bounding box center [296, 138] width 51 height 12
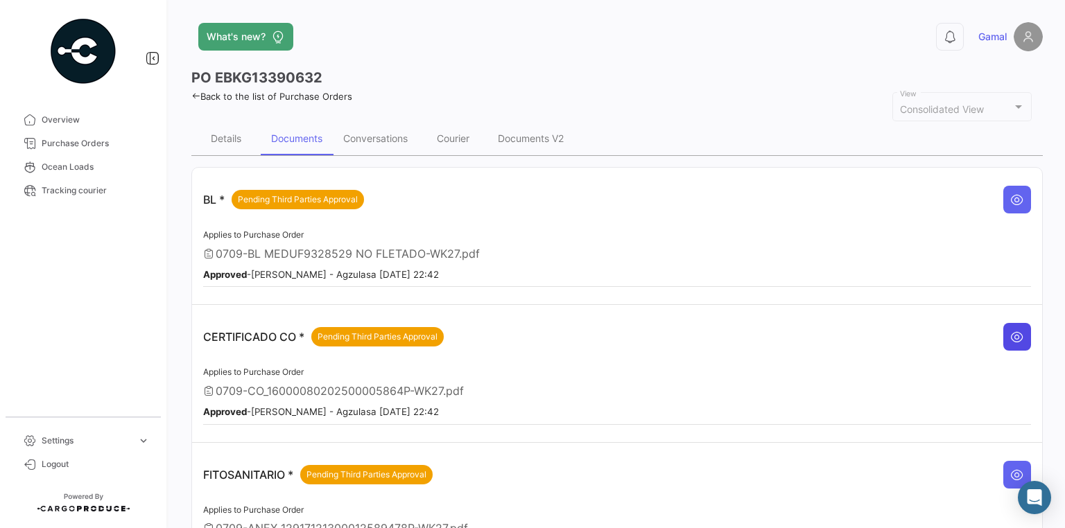
click at [1003, 329] on button at bounding box center [1017, 337] width 28 height 28
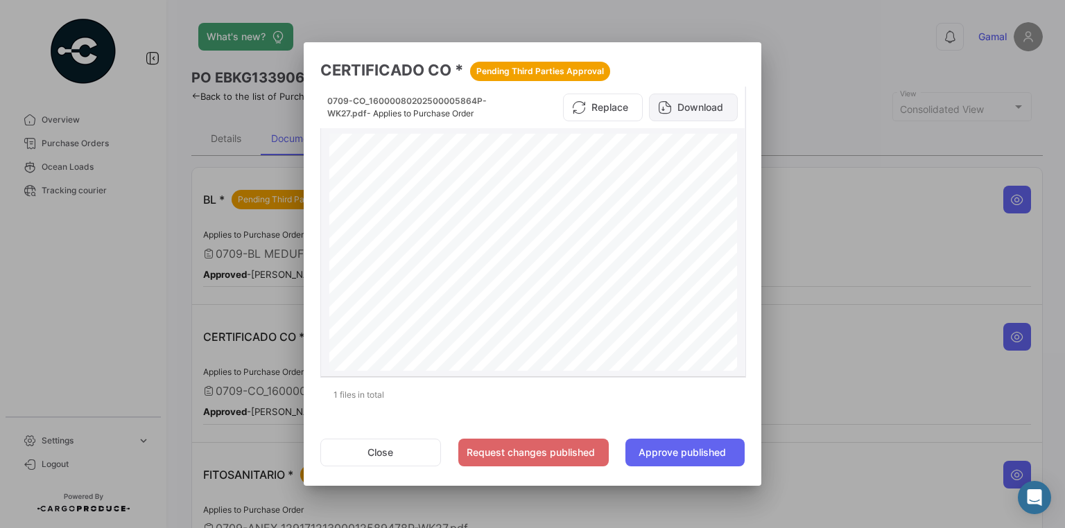
click at [715, 105] on button "Download" at bounding box center [693, 108] width 89 height 28
click at [965, 345] on div at bounding box center [532, 264] width 1065 height 528
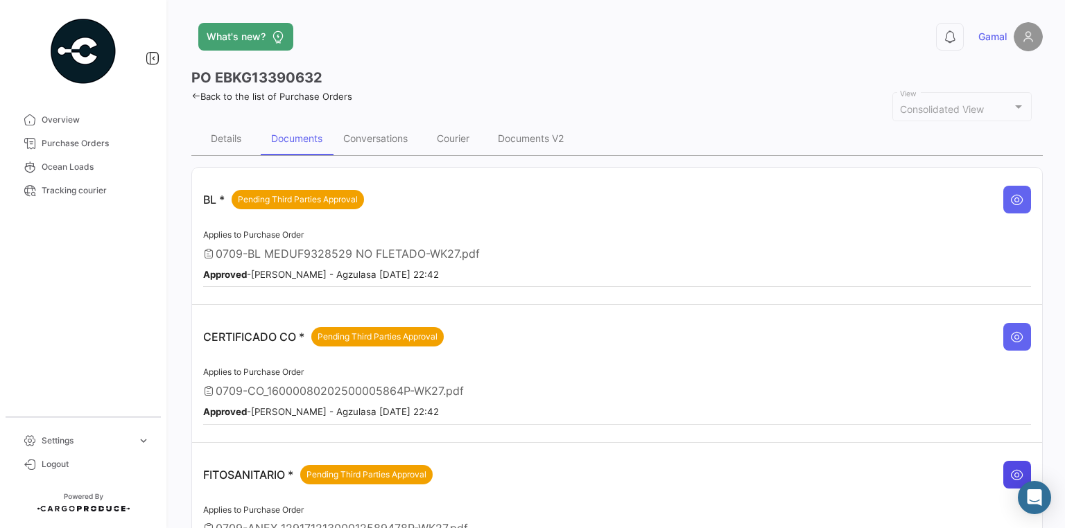
click at [1012, 468] on icon at bounding box center [1017, 475] width 14 height 14
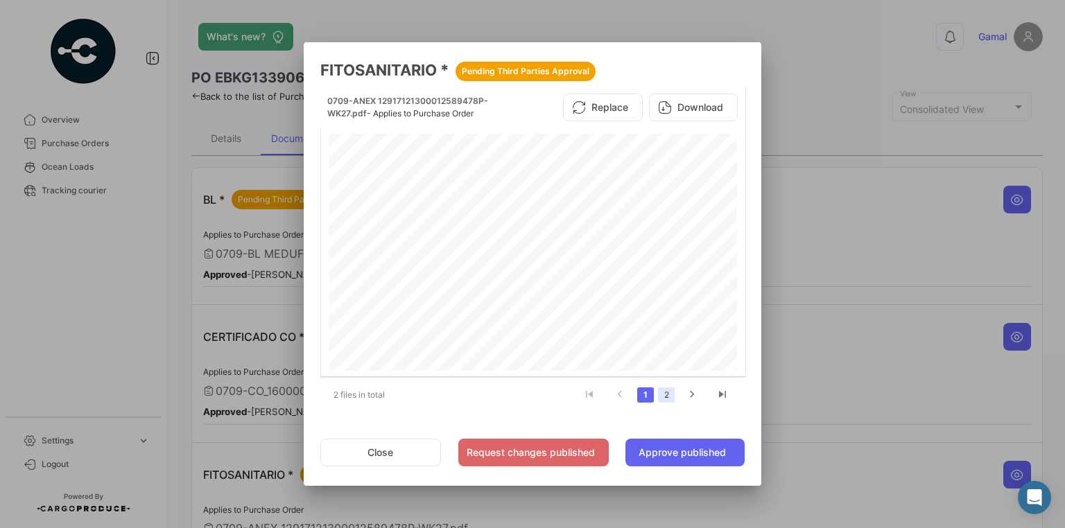
click at [665, 399] on link "2" at bounding box center [666, 394] width 17 height 15
click at [721, 101] on button "Download" at bounding box center [693, 108] width 89 height 28
click at [869, 211] on div at bounding box center [532, 264] width 1065 height 528
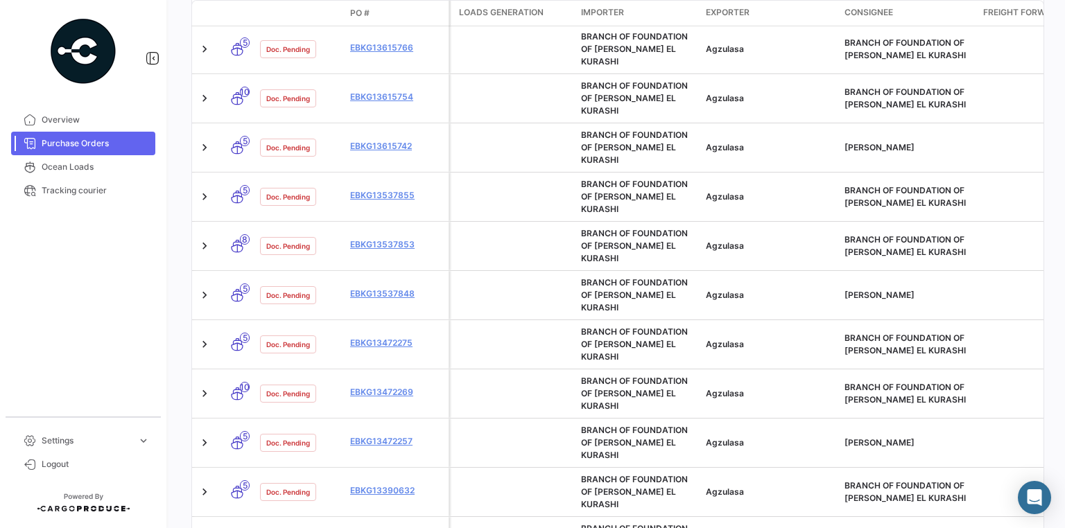
scroll to position [665, 0]
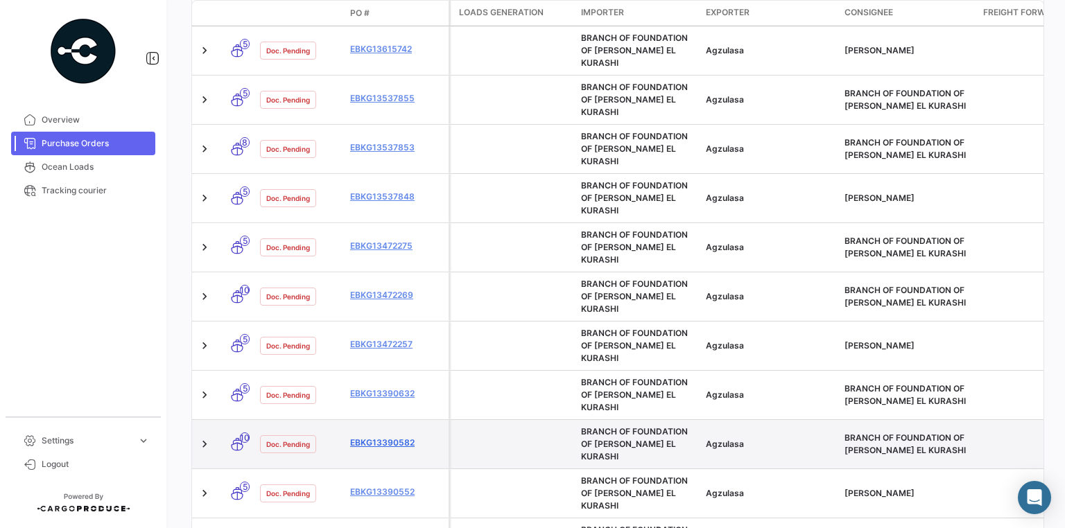
click at [396, 437] on link "EBKG13390582" at bounding box center [396, 443] width 93 height 12
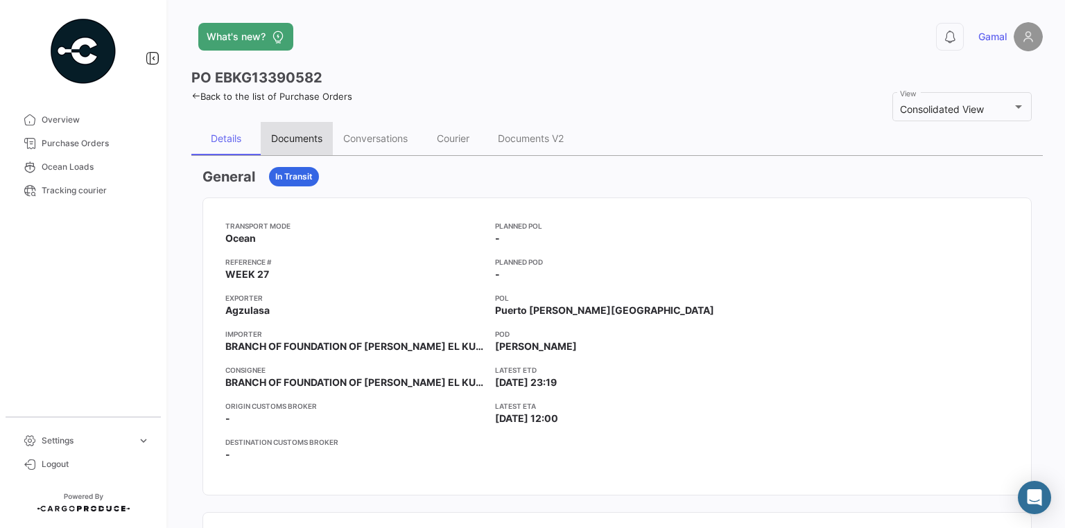
click at [297, 141] on div "Documents" at bounding box center [296, 138] width 51 height 12
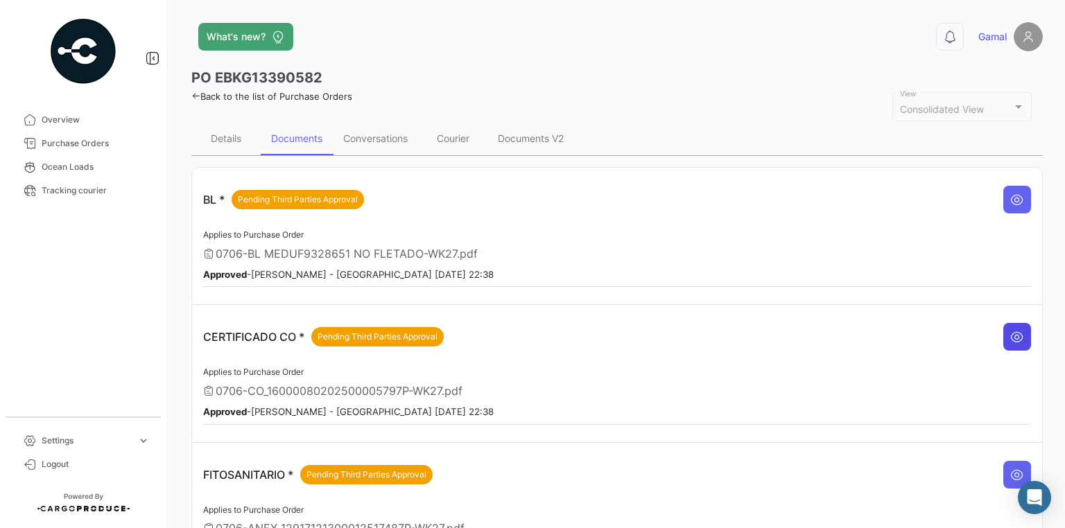
click at [1011, 330] on icon at bounding box center [1017, 337] width 14 height 14
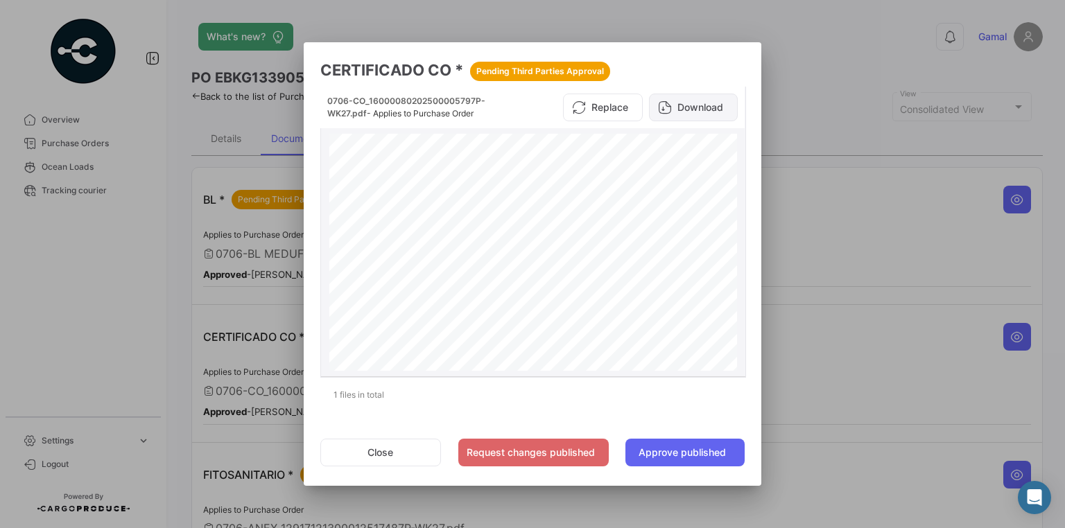
click at [679, 108] on button "Download" at bounding box center [693, 108] width 89 height 28
click at [842, 218] on div at bounding box center [532, 264] width 1065 height 528
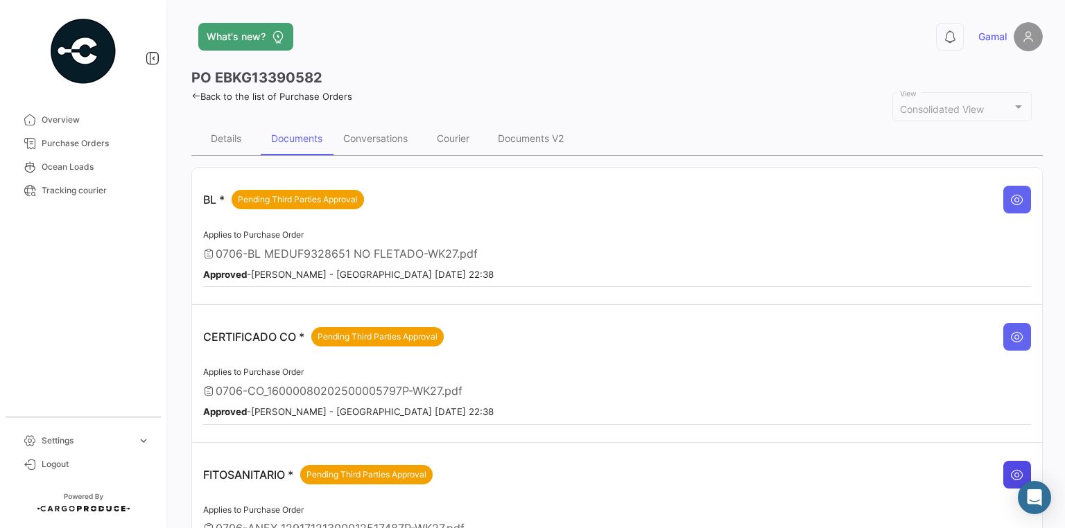
click at [1015, 471] on icon at bounding box center [1017, 475] width 14 height 14
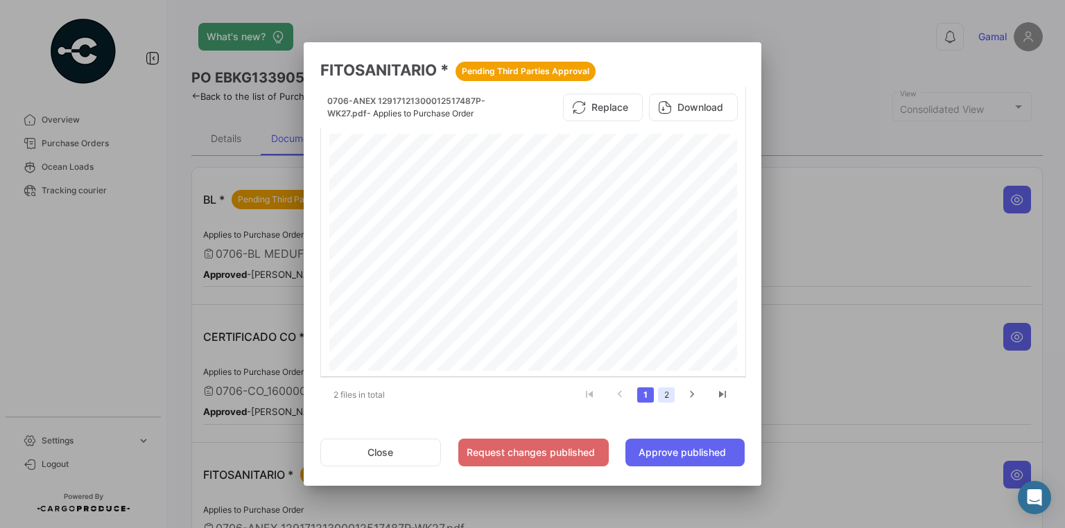
click at [665, 394] on link "2" at bounding box center [666, 394] width 17 height 15
click at [706, 112] on button "Download" at bounding box center [693, 108] width 89 height 28
click at [828, 44] on div at bounding box center [532, 264] width 1065 height 528
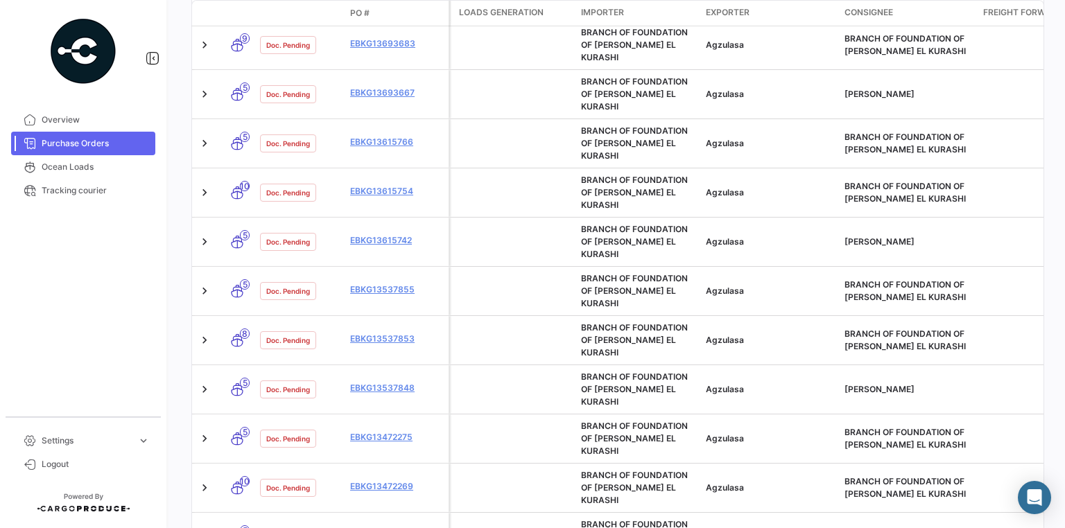
scroll to position [499, 0]
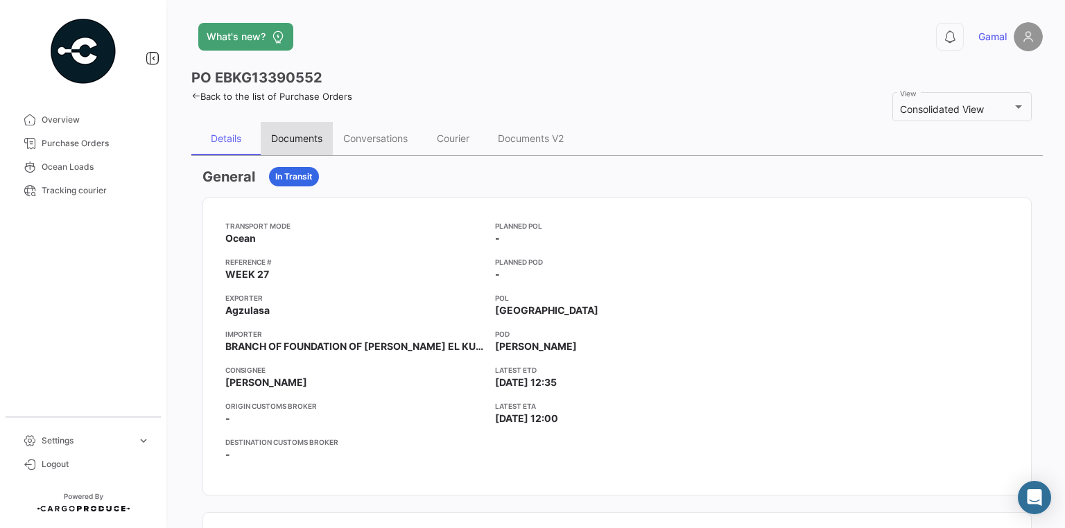
click at [290, 136] on div "Documents" at bounding box center [296, 138] width 51 height 12
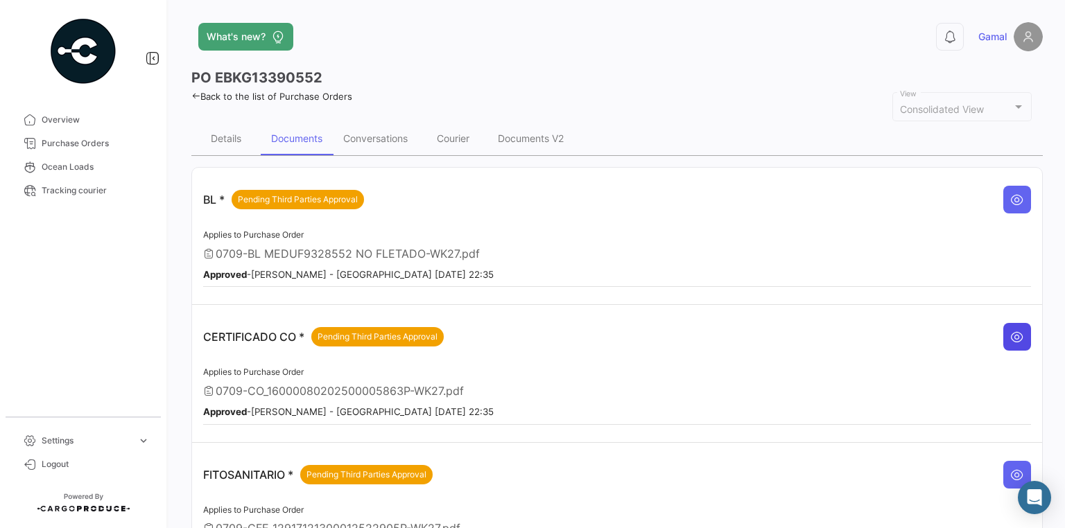
click at [1012, 330] on icon at bounding box center [1017, 337] width 14 height 14
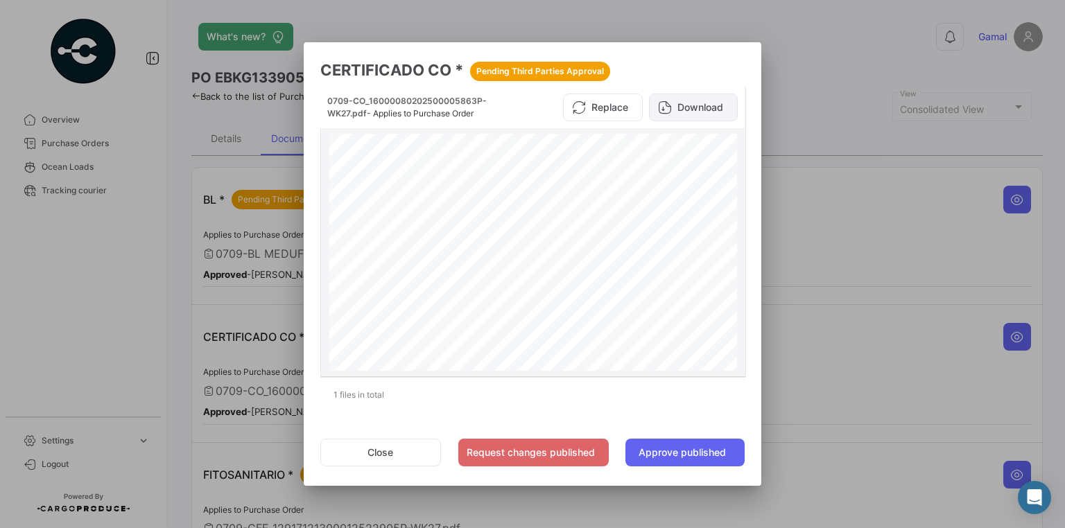
click at [701, 103] on button "Download" at bounding box center [693, 108] width 89 height 28
click at [983, 475] on div at bounding box center [532, 264] width 1065 height 528
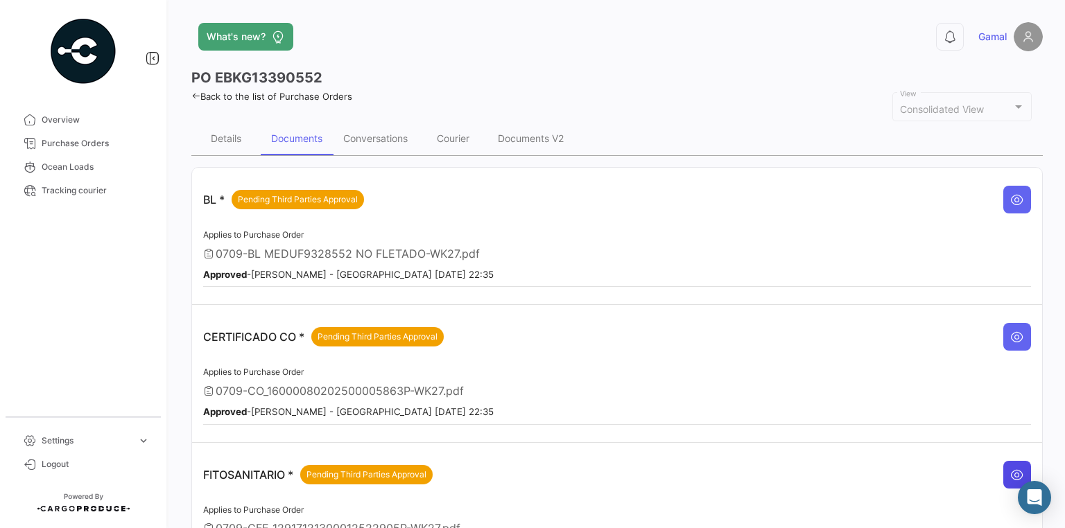
click at [1010, 468] on icon at bounding box center [1017, 475] width 14 height 14
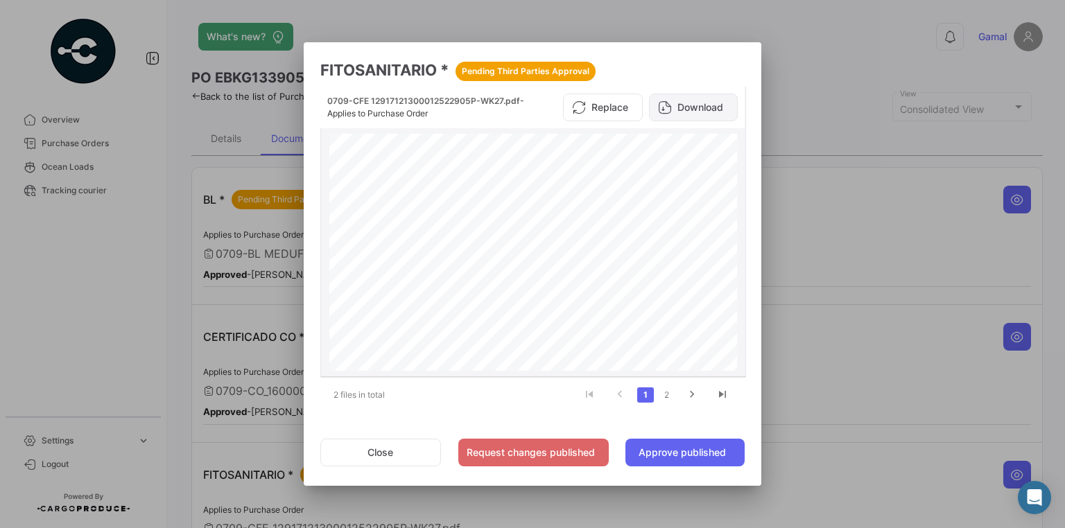
click at [690, 110] on button "Download" at bounding box center [693, 108] width 89 height 28
click at [870, 205] on div at bounding box center [532, 264] width 1065 height 528
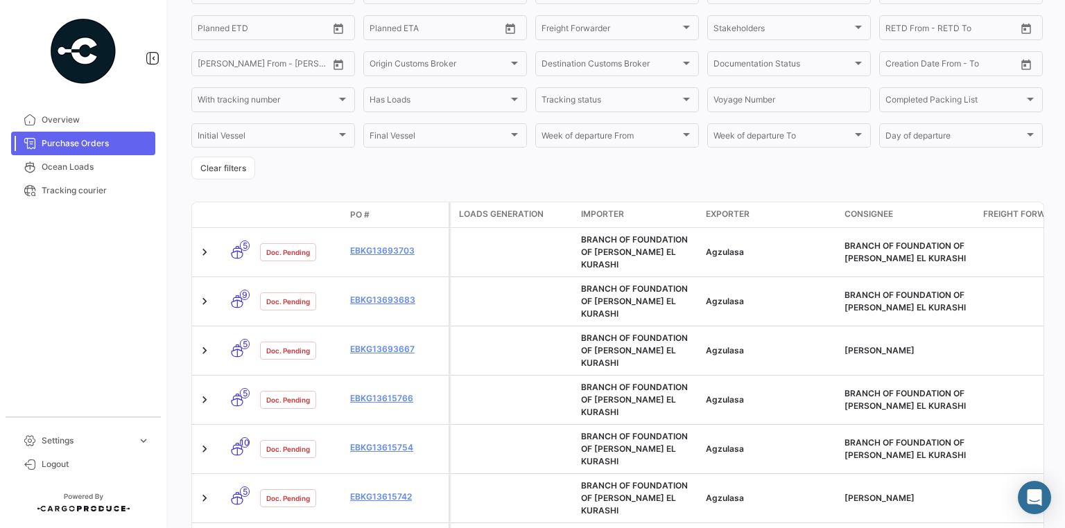
scroll to position [222, 0]
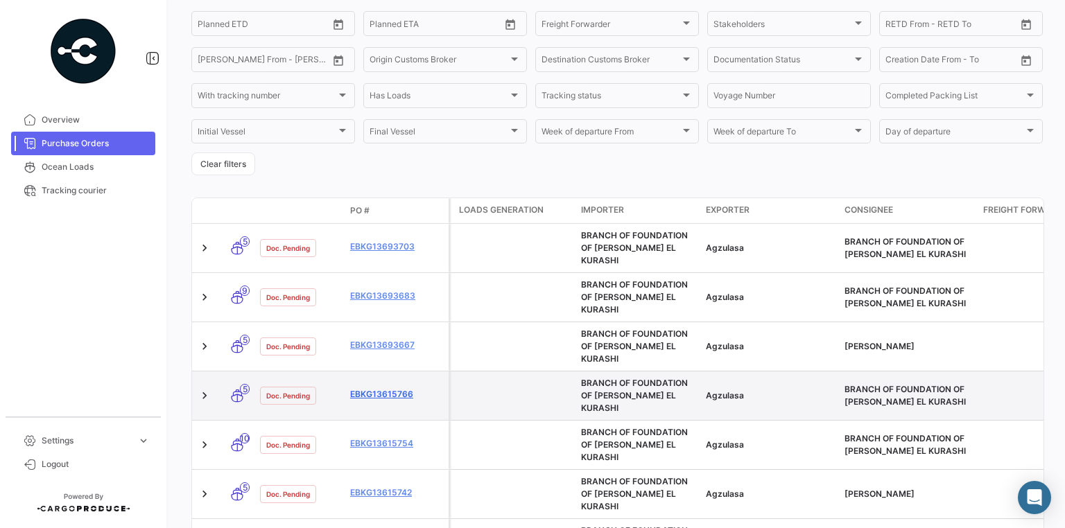
click at [388, 388] on link "EBKG13615766" at bounding box center [396, 394] width 93 height 12
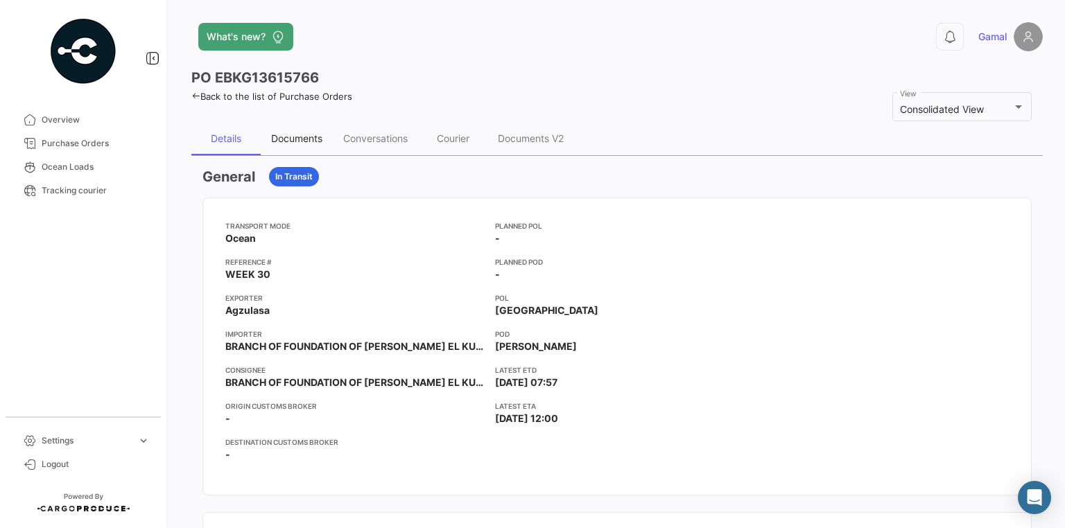
click at [312, 139] on div "Documents" at bounding box center [296, 138] width 51 height 12
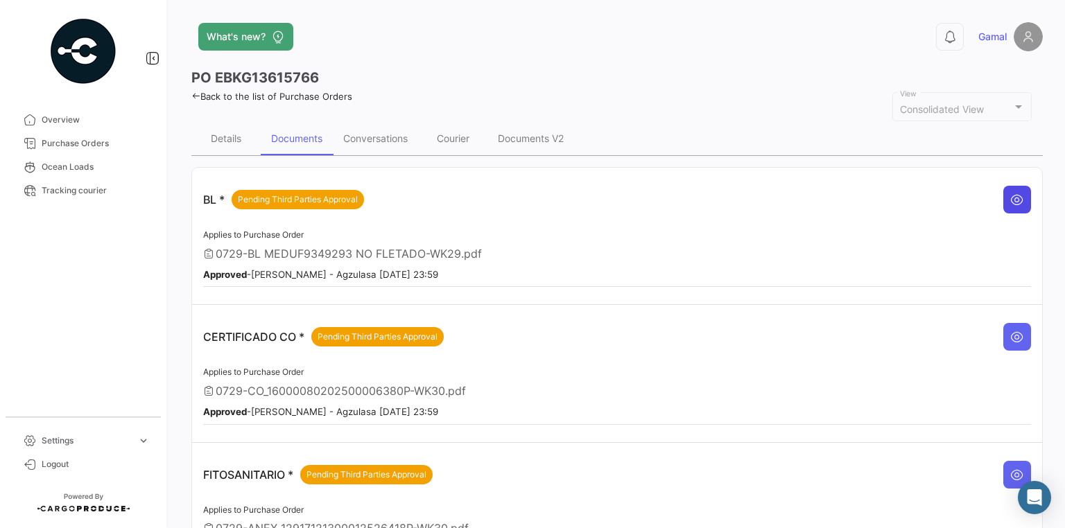
click at [1017, 195] on icon at bounding box center [1017, 200] width 14 height 14
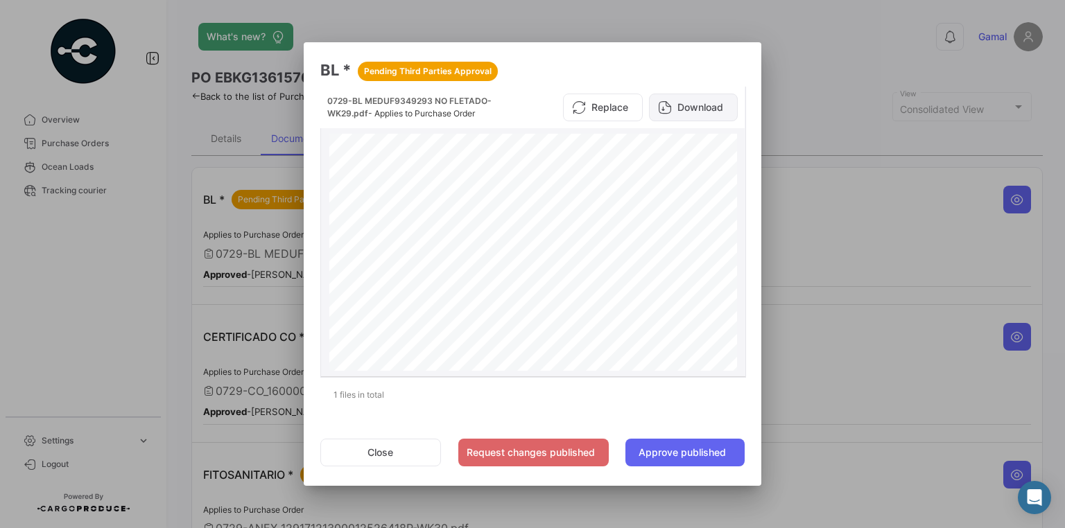
click at [686, 111] on button "Download" at bounding box center [693, 108] width 89 height 28
click at [818, 203] on div at bounding box center [532, 264] width 1065 height 528
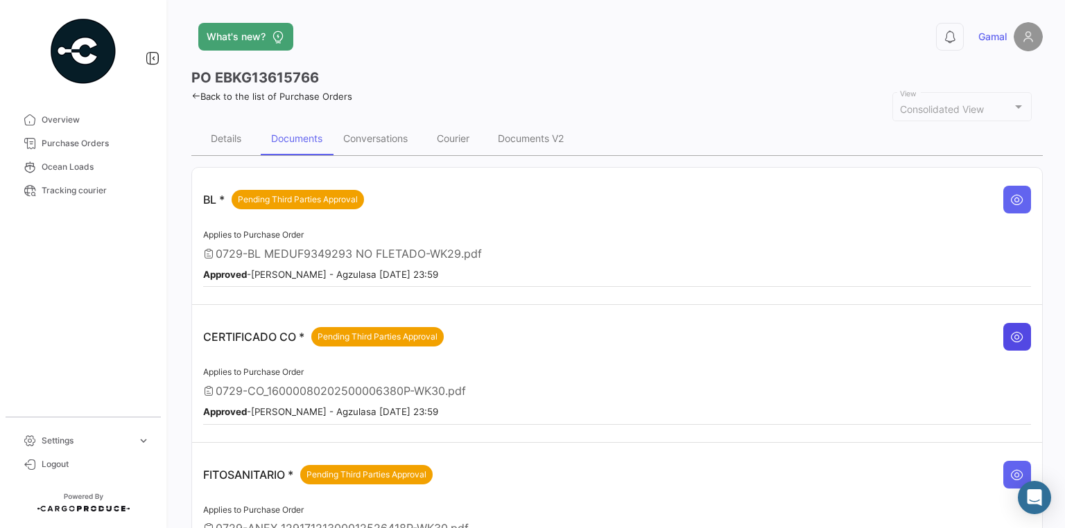
click at [1010, 333] on icon at bounding box center [1017, 337] width 14 height 14
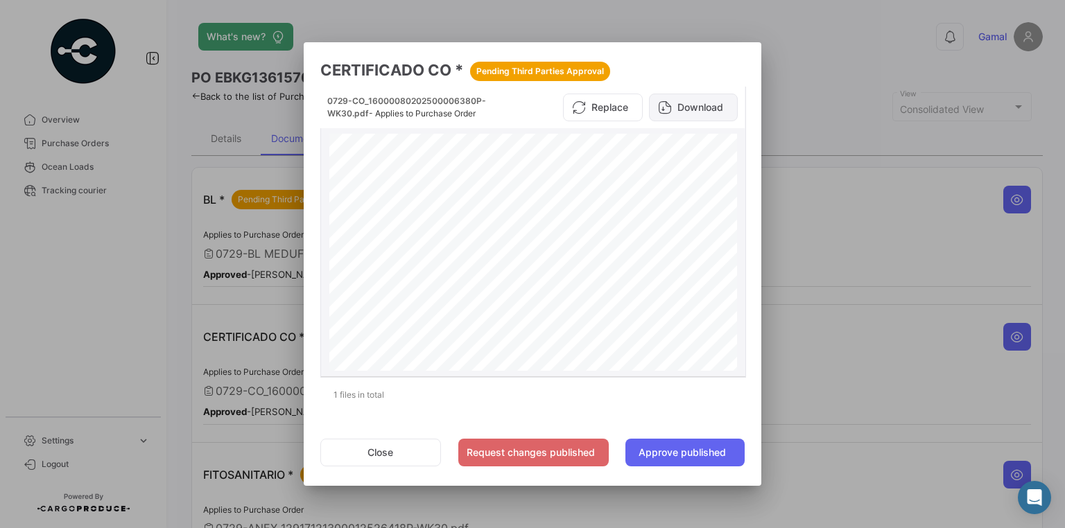
click at [679, 105] on button "Download" at bounding box center [693, 108] width 89 height 28
click at [1009, 476] on div at bounding box center [532, 264] width 1065 height 528
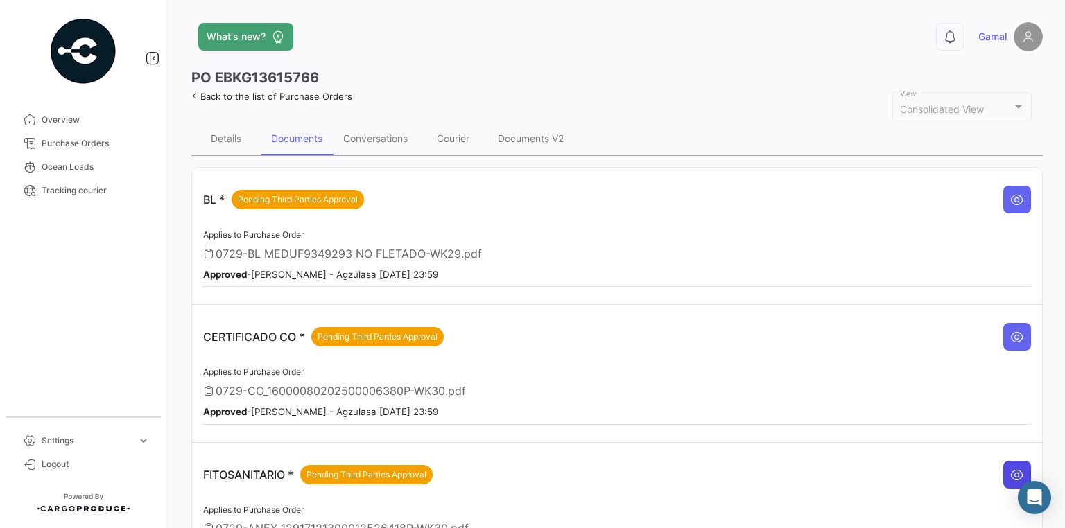
click at [1010, 474] on icon at bounding box center [1017, 475] width 14 height 14
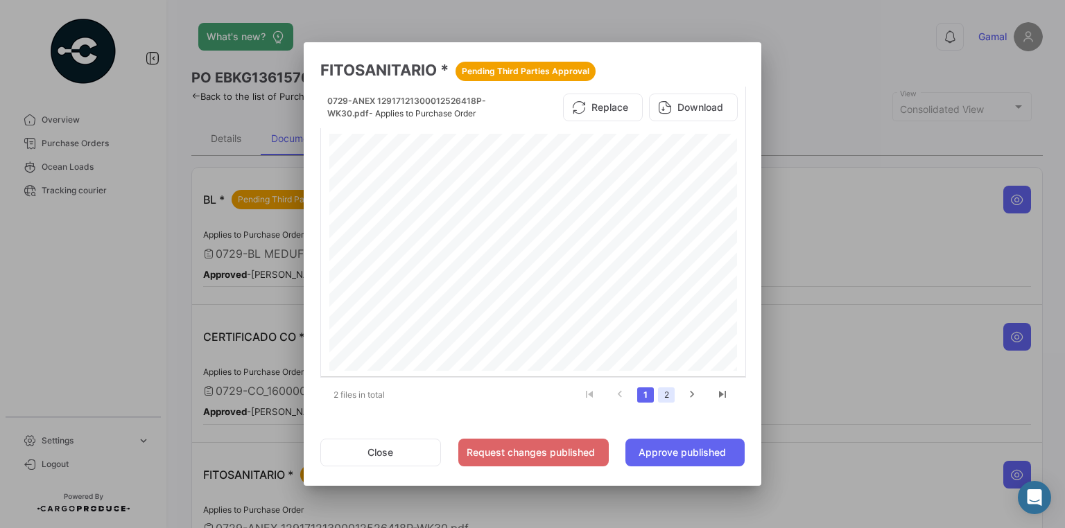
click at [667, 399] on link "2" at bounding box center [666, 394] width 17 height 15
click at [708, 110] on button "Download" at bounding box center [693, 108] width 89 height 28
click at [845, 52] on div at bounding box center [532, 264] width 1065 height 528
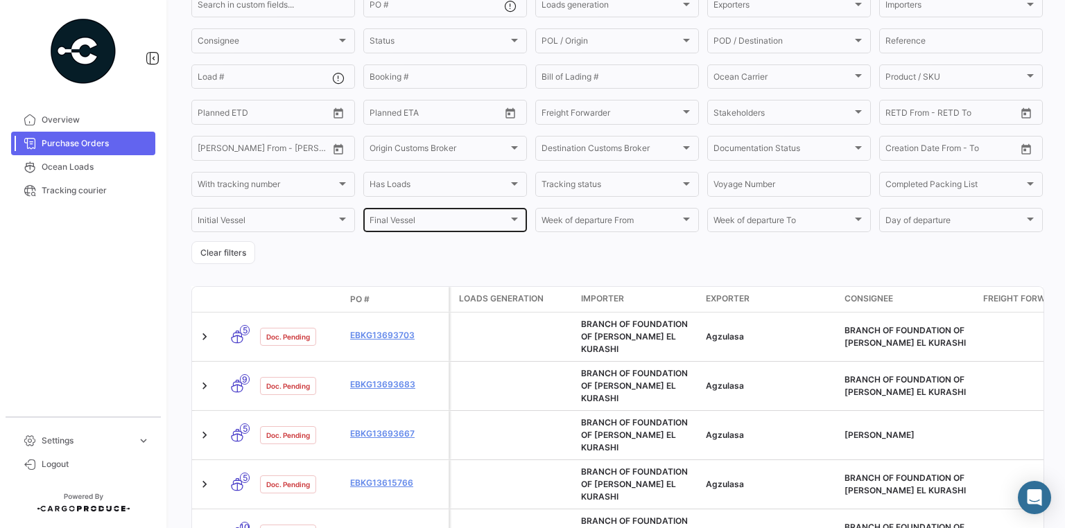
scroll to position [166, 0]
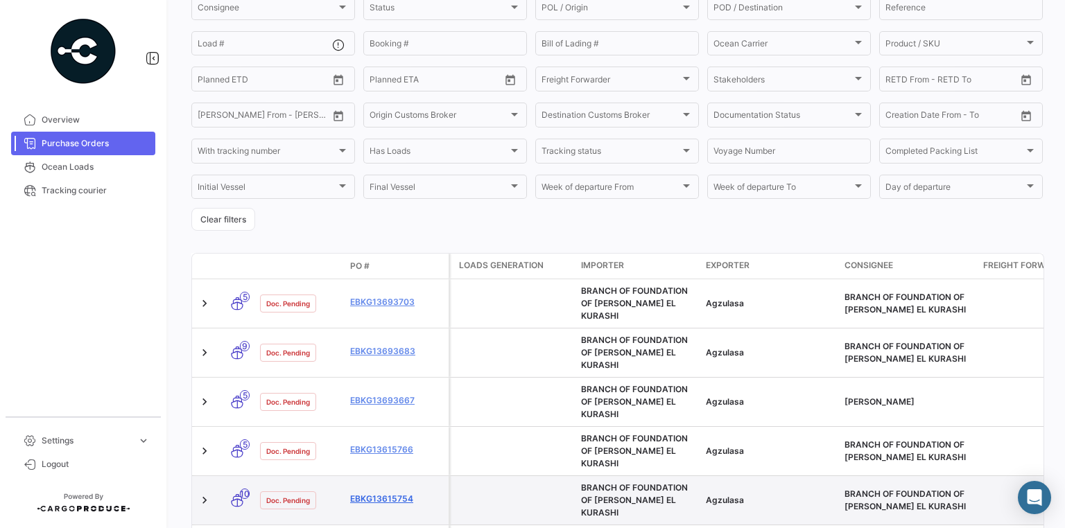
click at [383, 493] on link "EBKG13615754" at bounding box center [396, 499] width 93 height 12
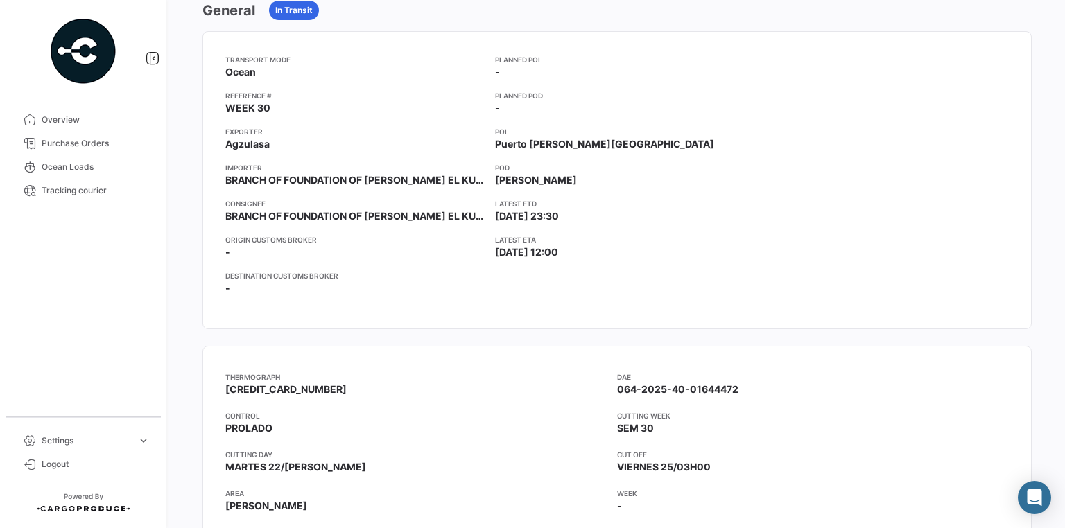
scroll to position [55, 0]
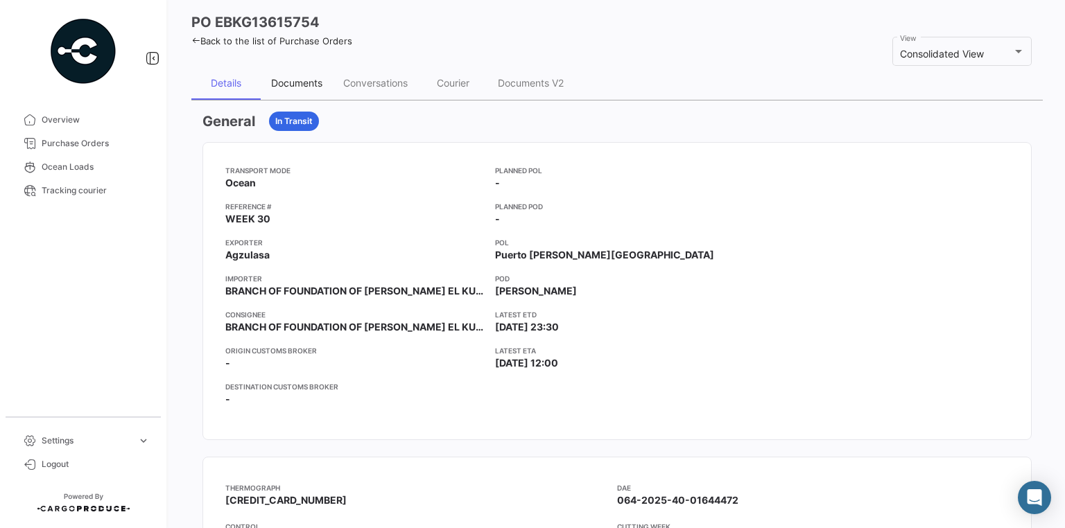
click at [295, 78] on div "Documents" at bounding box center [296, 83] width 51 height 12
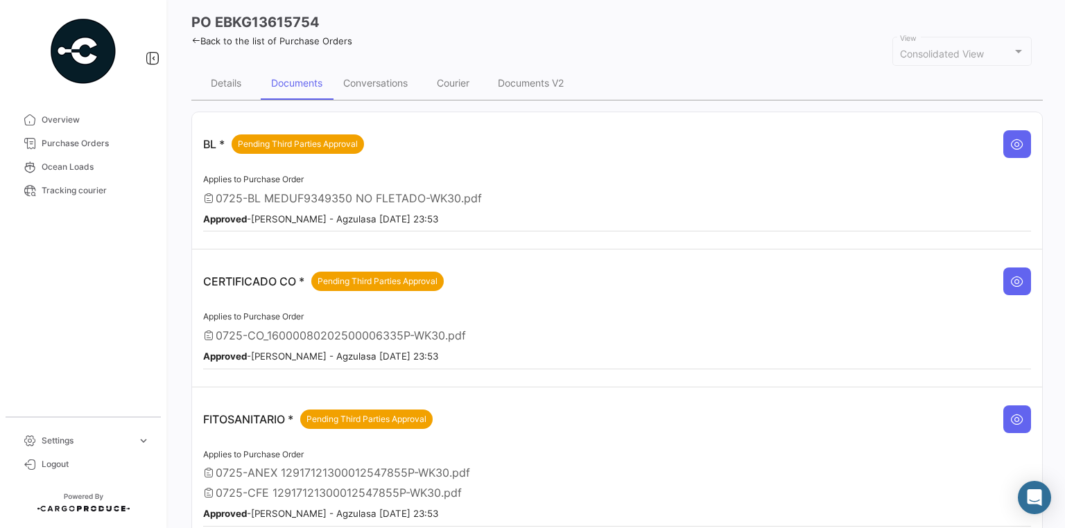
scroll to position [0, 0]
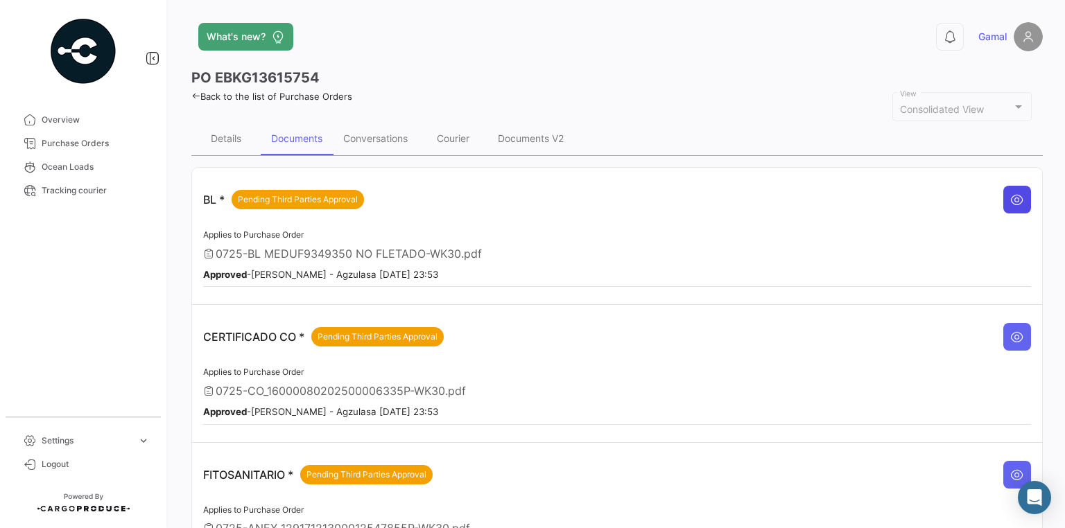
click at [1004, 197] on button at bounding box center [1017, 200] width 28 height 28
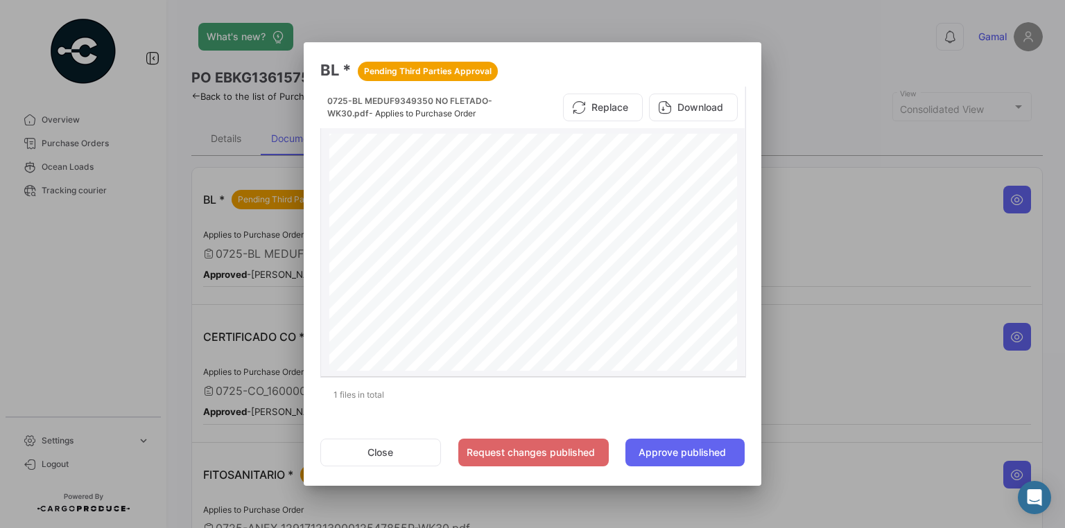
scroll to position [388, 0]
click at [695, 110] on button "Download" at bounding box center [693, 108] width 89 height 28
click at [959, 282] on div at bounding box center [532, 264] width 1065 height 528
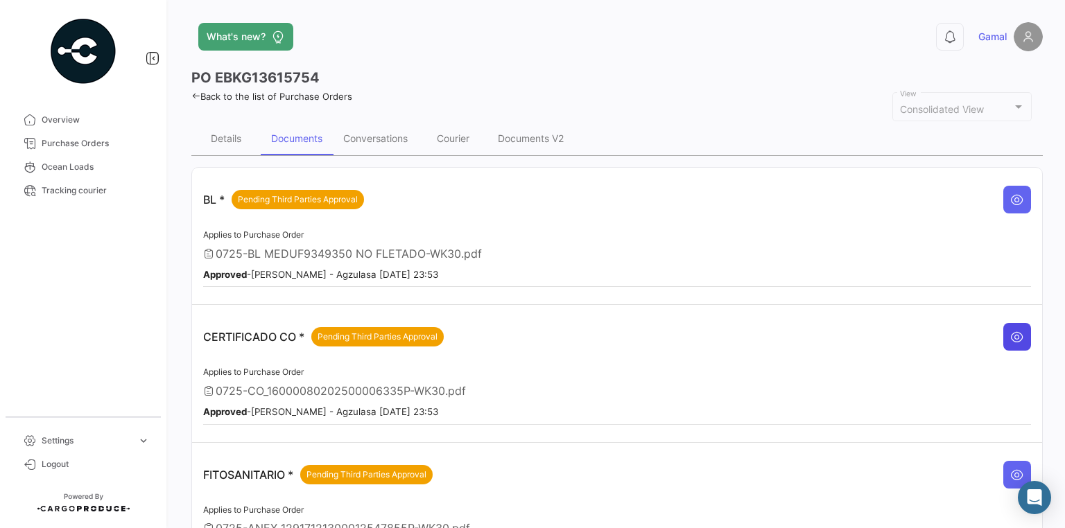
click at [1017, 338] on icon at bounding box center [1017, 337] width 14 height 14
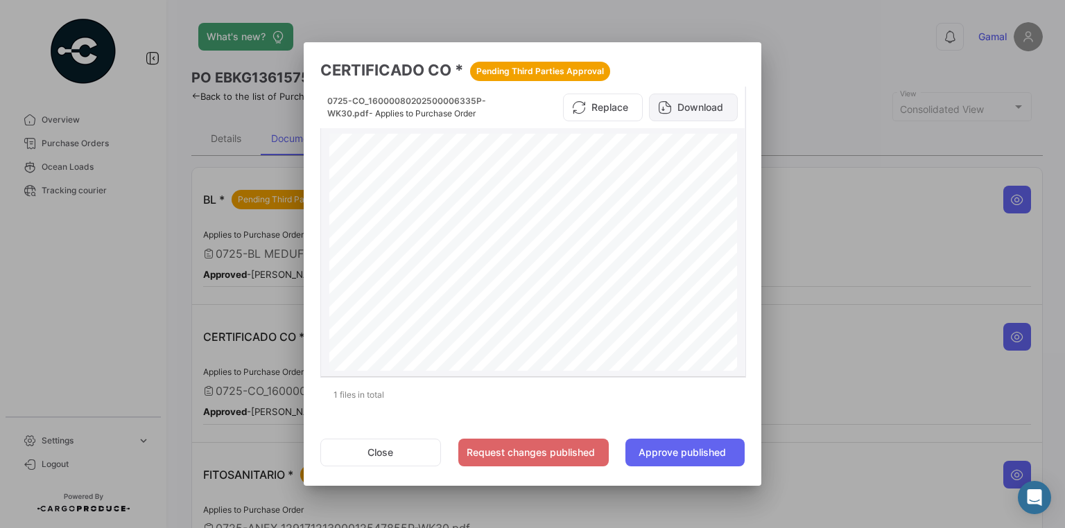
click at [715, 107] on button "Download" at bounding box center [693, 108] width 89 height 28
click at [968, 400] on div at bounding box center [532, 264] width 1065 height 528
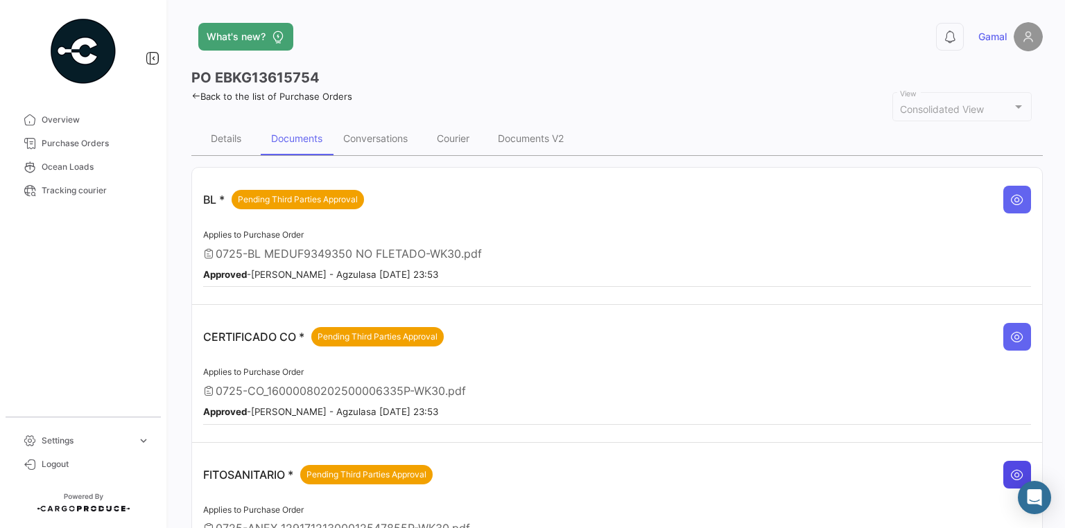
click at [1010, 468] on icon at bounding box center [1017, 475] width 14 height 14
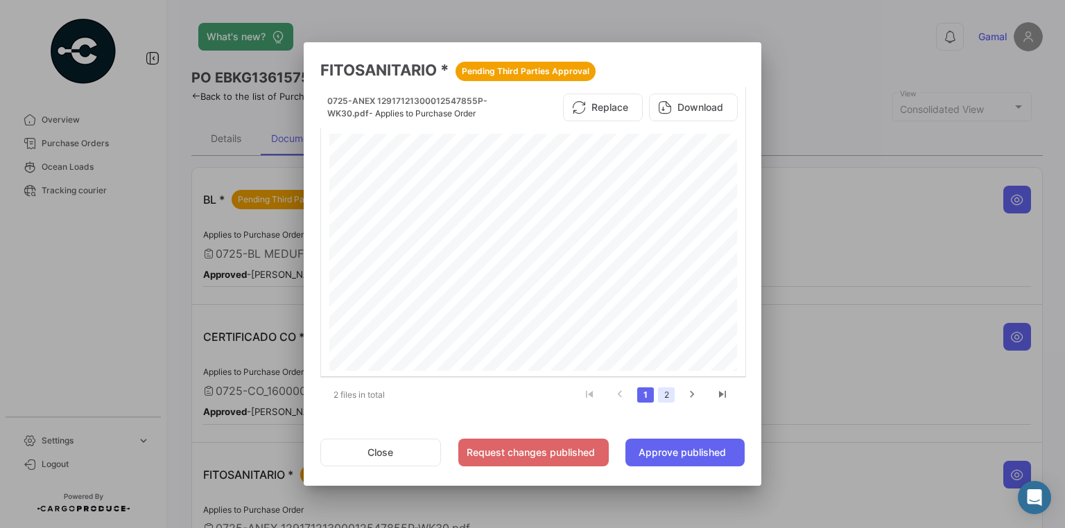
click at [661, 399] on link "2" at bounding box center [666, 394] width 17 height 15
click at [703, 102] on button "Download" at bounding box center [693, 108] width 89 height 28
click at [848, 53] on div at bounding box center [532, 264] width 1065 height 528
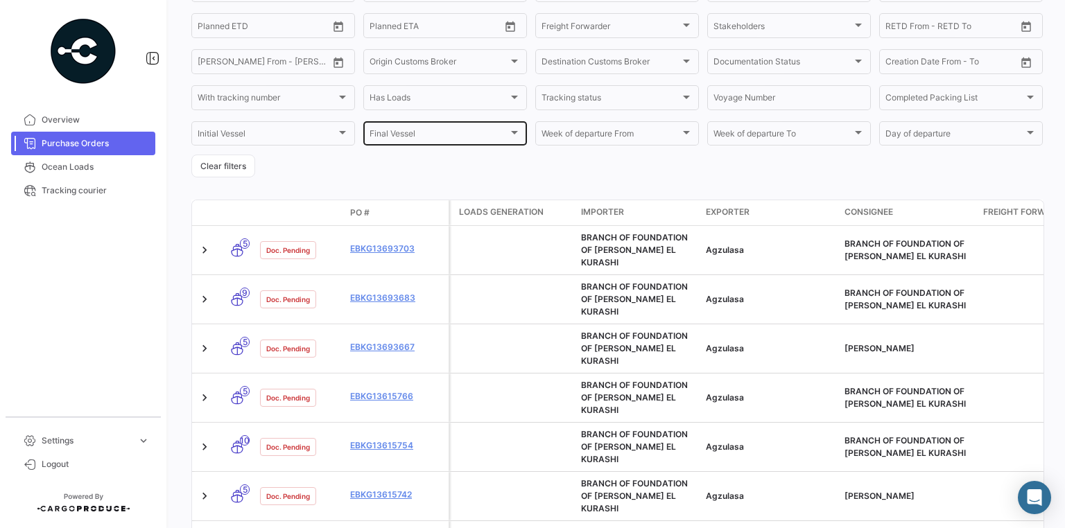
scroll to position [222, 0]
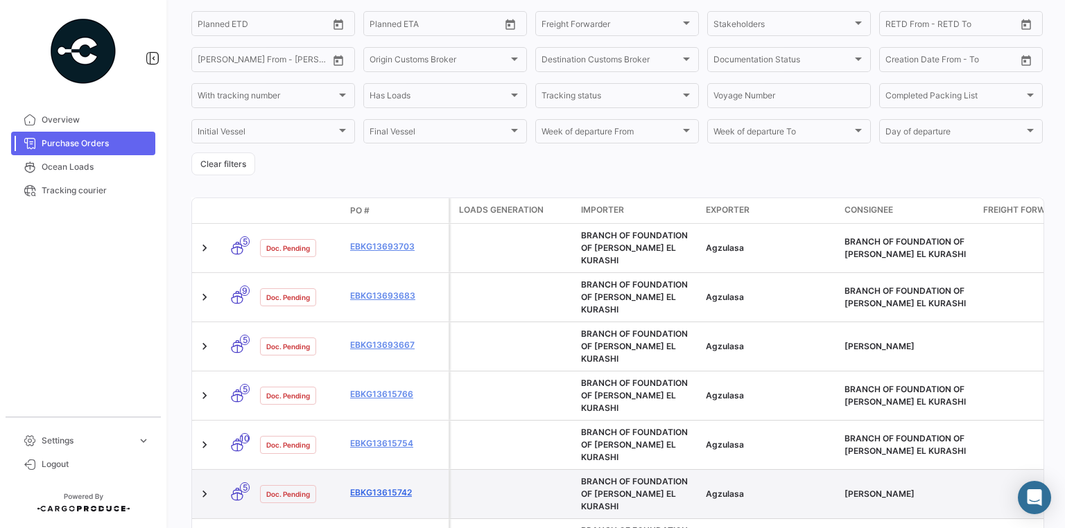
click at [392, 487] on link "EBKG13615742" at bounding box center [396, 493] width 93 height 12
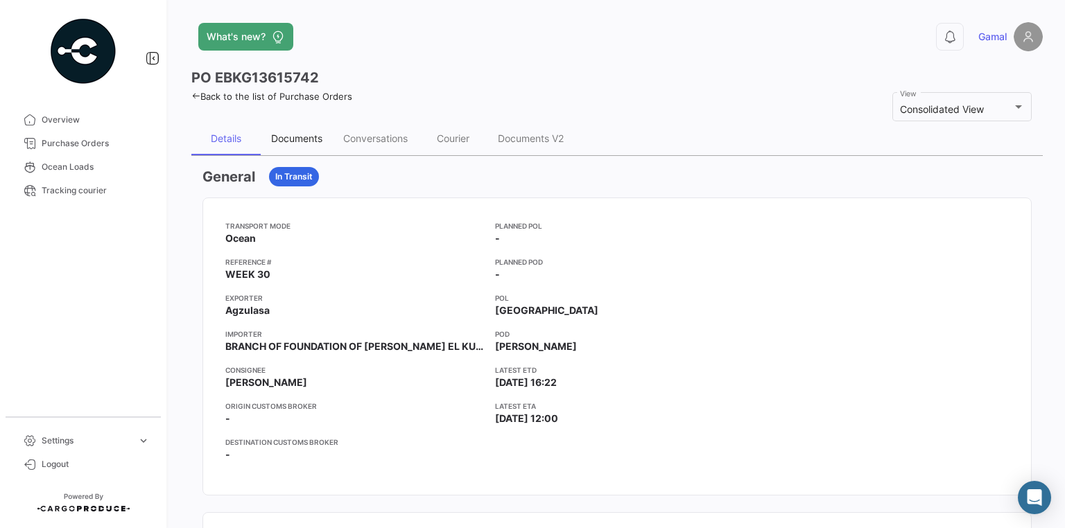
click at [314, 135] on div "Documents" at bounding box center [296, 138] width 51 height 12
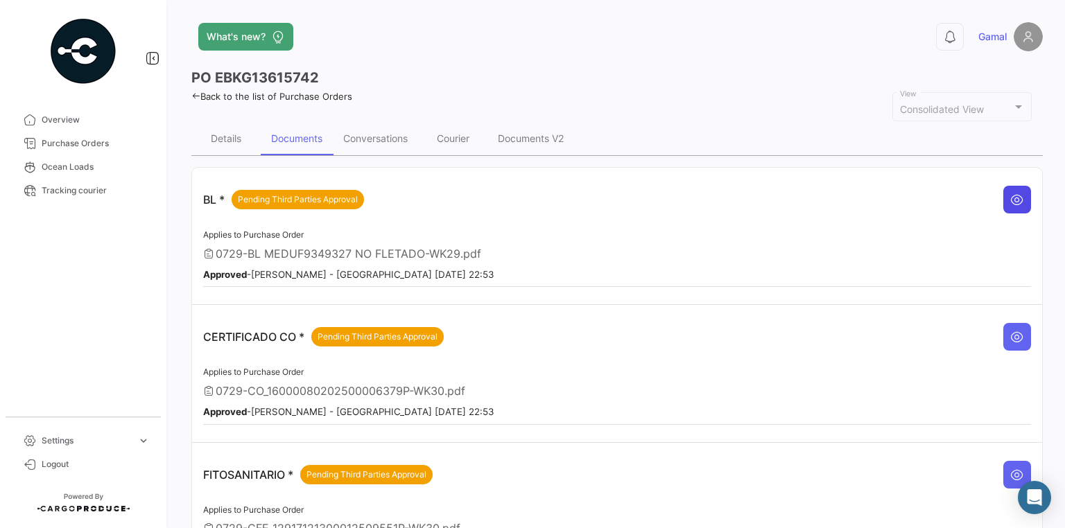
click at [1003, 191] on button at bounding box center [1017, 200] width 28 height 28
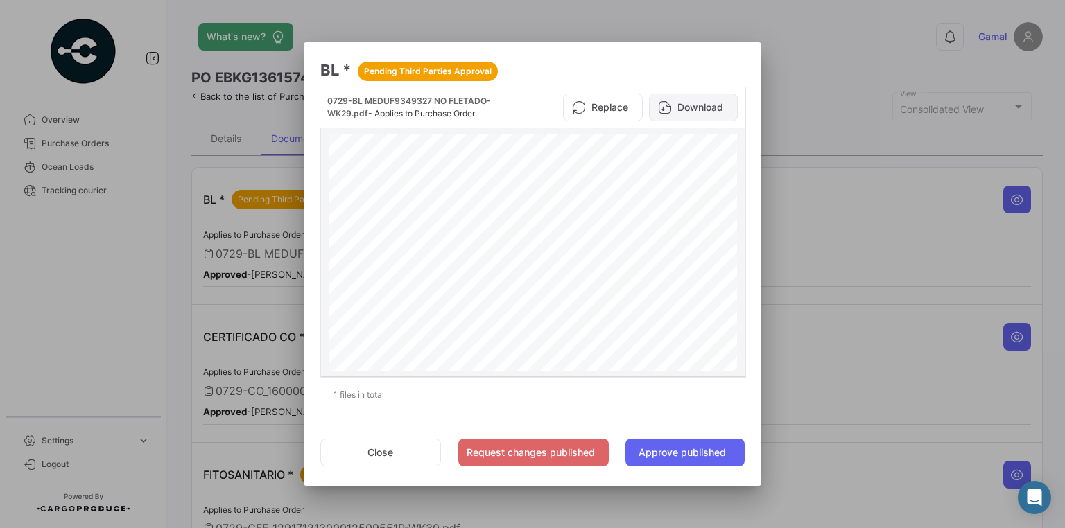
click at [701, 113] on button "Download" at bounding box center [693, 108] width 89 height 28
click at [881, 219] on div at bounding box center [532, 264] width 1065 height 528
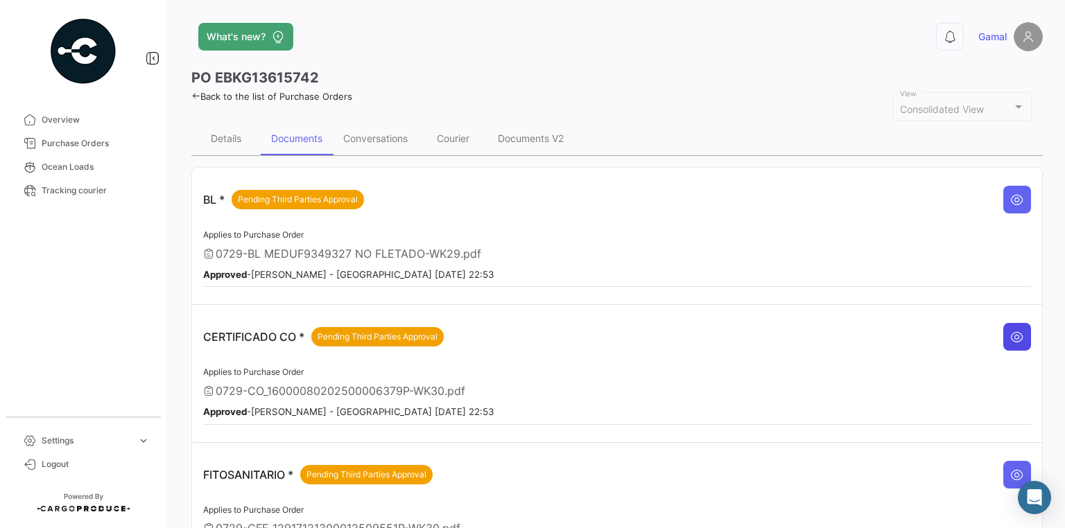
click at [1016, 335] on icon at bounding box center [1017, 337] width 14 height 14
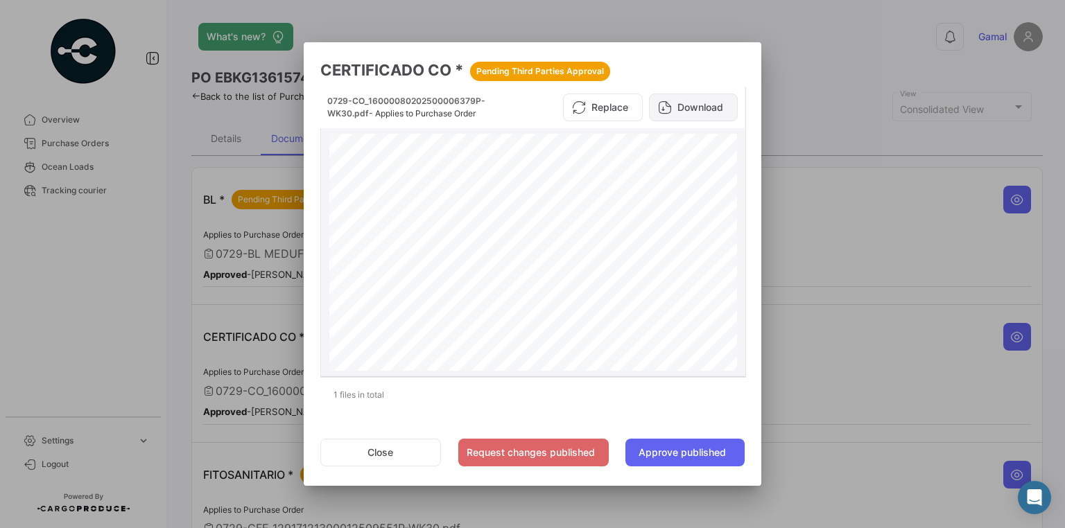
click at [717, 95] on button "Download" at bounding box center [693, 108] width 89 height 28
click at [1005, 466] on div at bounding box center [532, 264] width 1065 height 528
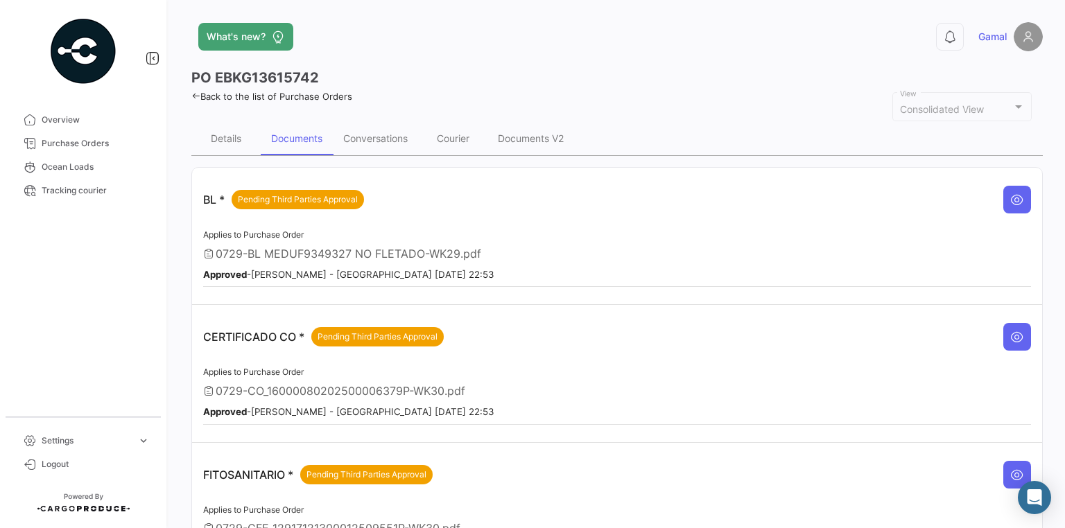
click at [1010, 468] on icon at bounding box center [1017, 475] width 14 height 14
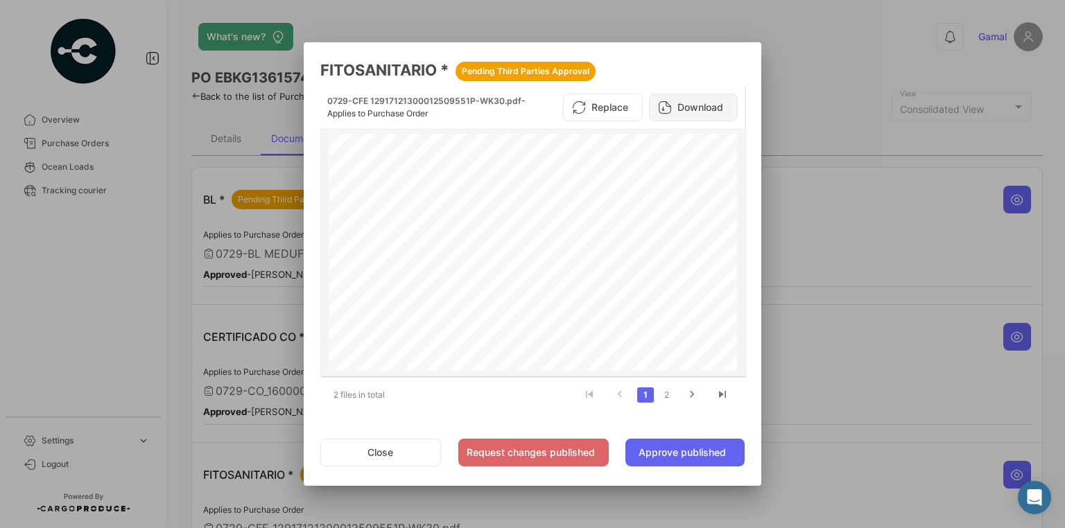
click at [693, 100] on button "Download" at bounding box center [693, 108] width 89 height 28
click at [837, 121] on div at bounding box center [532, 264] width 1065 height 528
